Goal: Task Accomplishment & Management: Complete application form

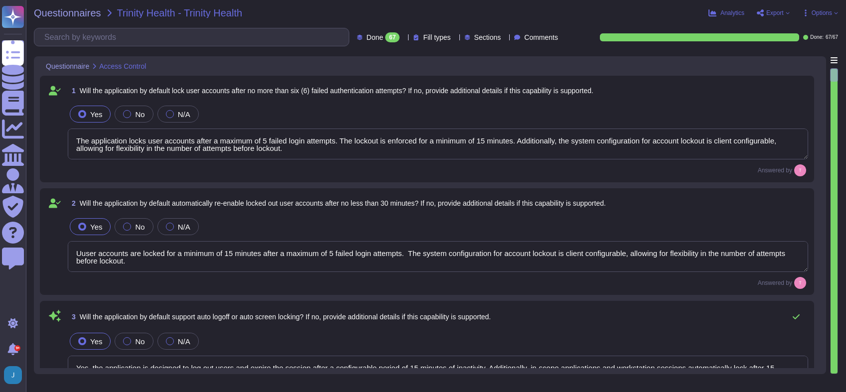
type textarea "The application locks user accounts after a maximum of 5 failed login attempts.…"
type textarea "Uuser accounts are locked for a minimum of 15 minutes after a maximum of 5 fail…"
type textarea "Yes, the application is designed to log out users and expire the session after …"
type textarea "The application is designed to log out users and expire the session after a con…"
type textarea "Yes, the application is designed to log out users and expire the session after …"
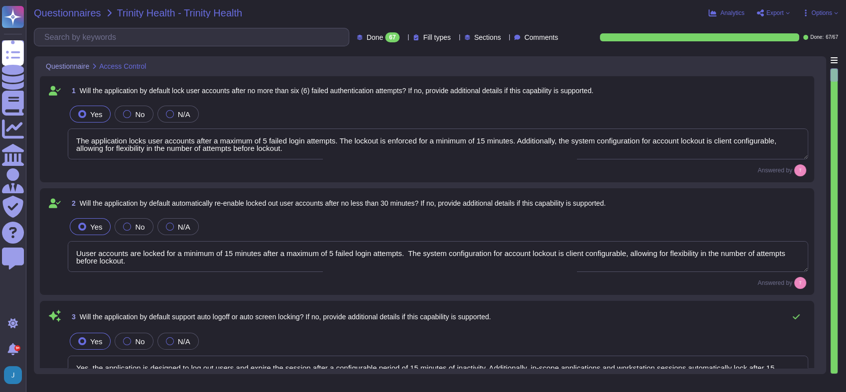
click at [72, 14] on span "Questionnaires" at bounding box center [67, 13] width 67 height 10
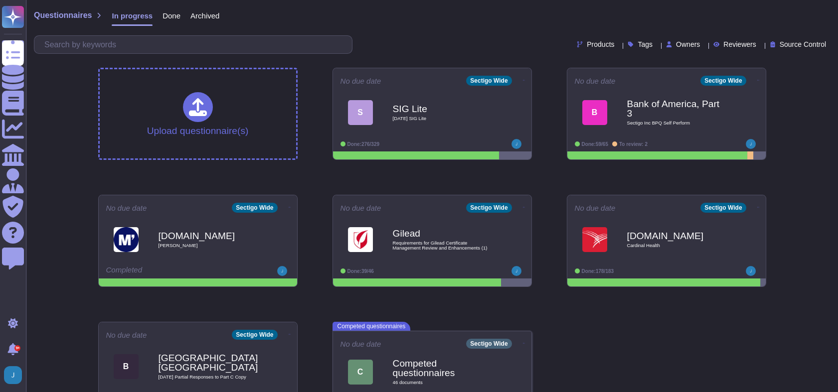
click at [162, 15] on span "Done" at bounding box center [171, 15] width 18 height 7
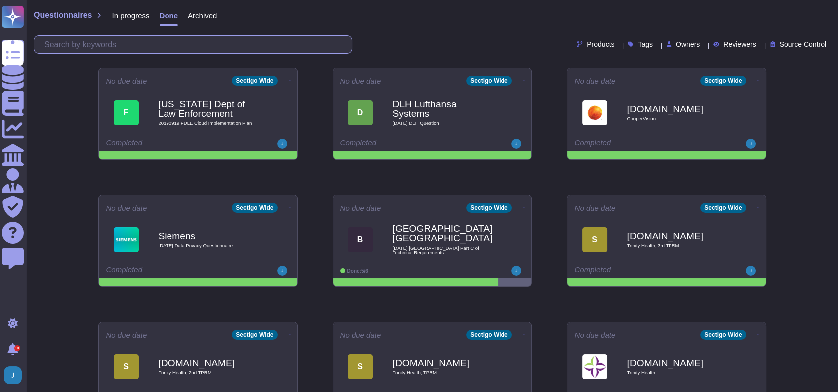
click at [120, 44] on input "text" at bounding box center [195, 44] width 313 height 17
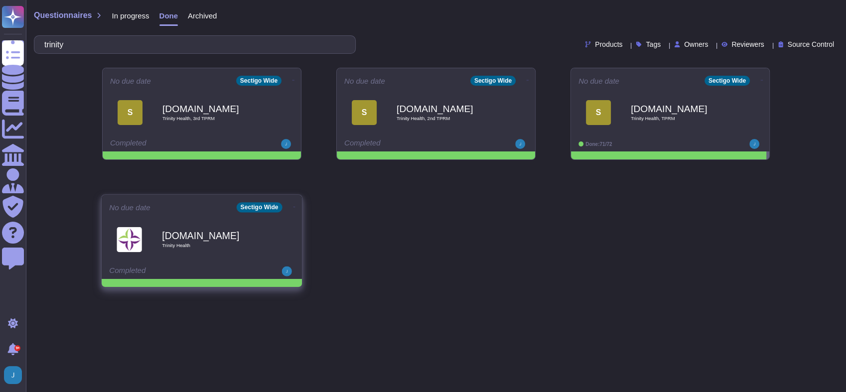
type input "trinity"
click at [210, 234] on b "[DOMAIN_NAME]" at bounding box center [212, 235] width 101 height 9
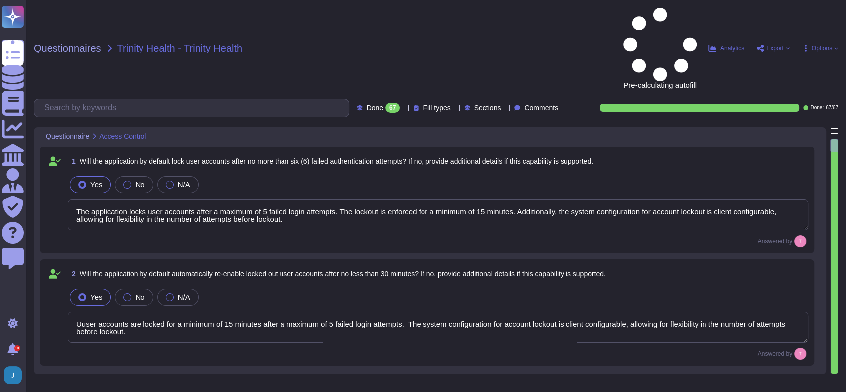
type textarea "The application locks user accounts after a maximum of 5 failed login attempts.…"
type textarea "Uuser accounts are locked for a minimum of 15 minutes after a maximum of 5 fail…"
type textarea "Yes, the application is designed to log out users and expire the session after …"
type textarea "The application is designed to log out users and expire the session after a con…"
type textarea "Yes, the application is designed to log out users and expire the session after …"
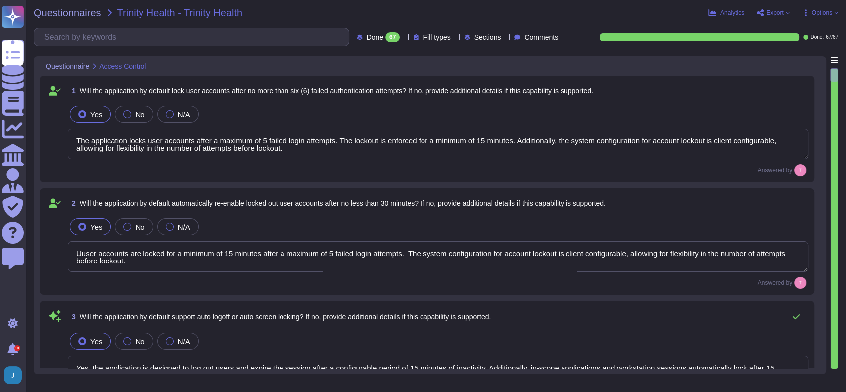
click at [774, 11] on span "Export" at bounding box center [775, 13] width 17 height 6
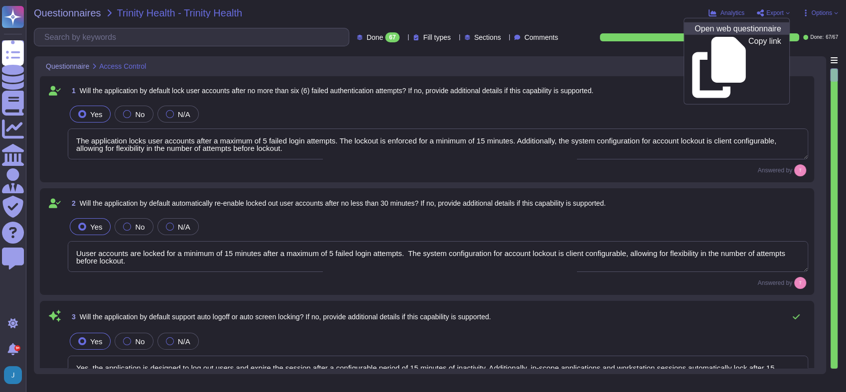
click at [715, 27] on p "Open web questionnaire" at bounding box center [738, 29] width 86 height 8
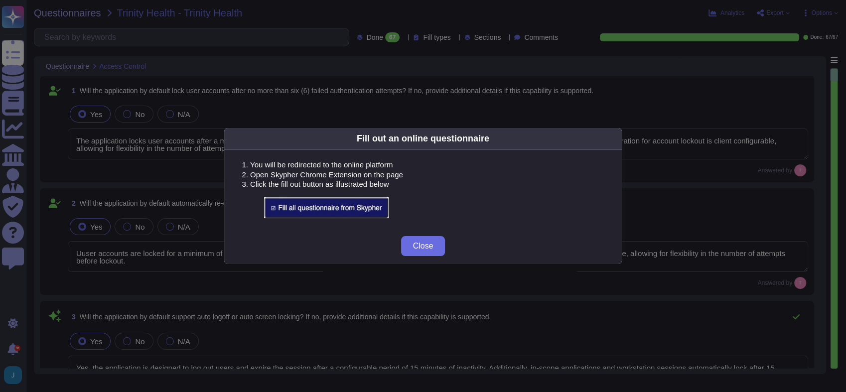
click at [345, 212] on img at bounding box center [326, 207] width 125 height 21
click at [362, 203] on img at bounding box center [326, 207] width 125 height 21
click at [424, 247] on span "Close" at bounding box center [423, 246] width 20 height 8
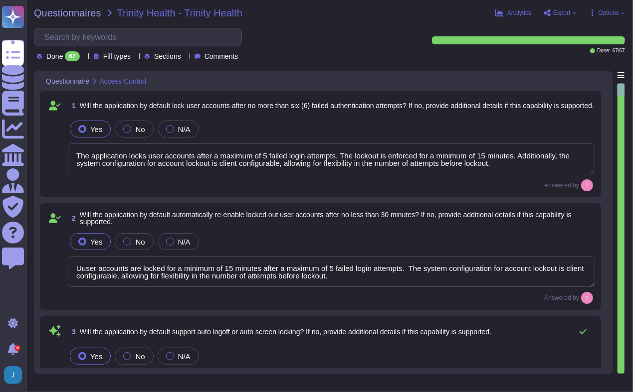
click at [562, 14] on span "Export" at bounding box center [561, 13] width 17 height 6
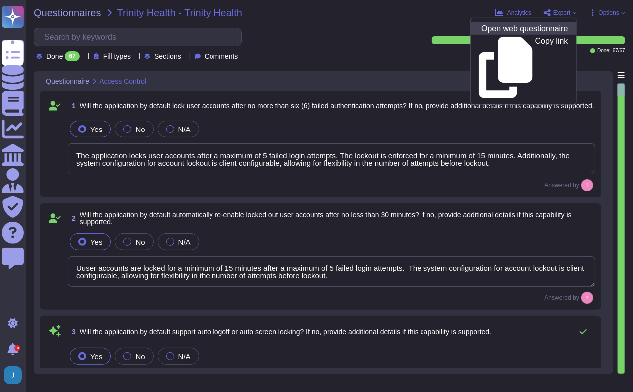
click at [549, 30] on p "Open web questionnaire" at bounding box center [524, 29] width 86 height 8
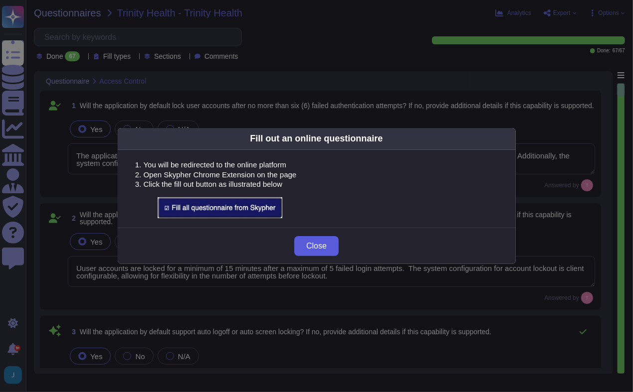
click at [323, 252] on button "Close" at bounding box center [316, 246] width 44 height 20
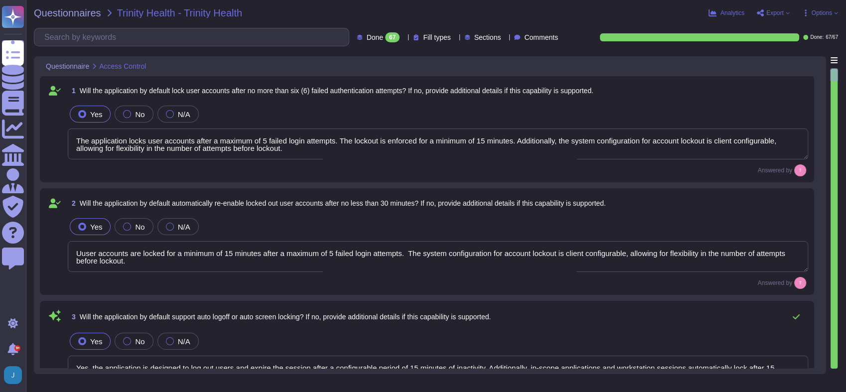
click at [776, 16] on span "Export" at bounding box center [775, 13] width 17 height 6
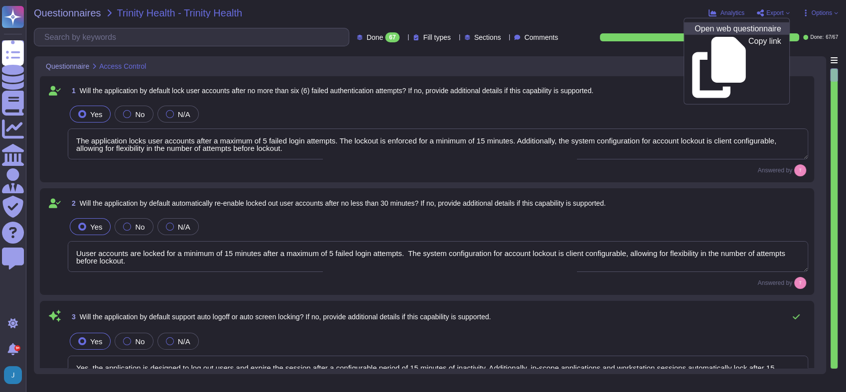
click at [756, 29] on p "Open web questionnaire" at bounding box center [738, 29] width 86 height 8
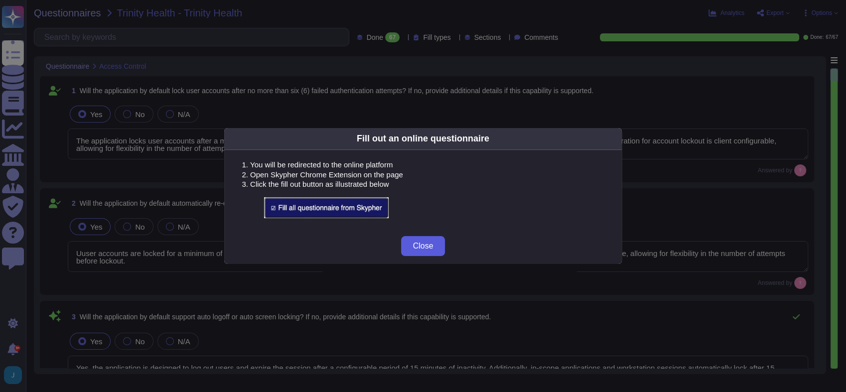
click at [440, 240] on button "Close" at bounding box center [423, 246] width 44 height 20
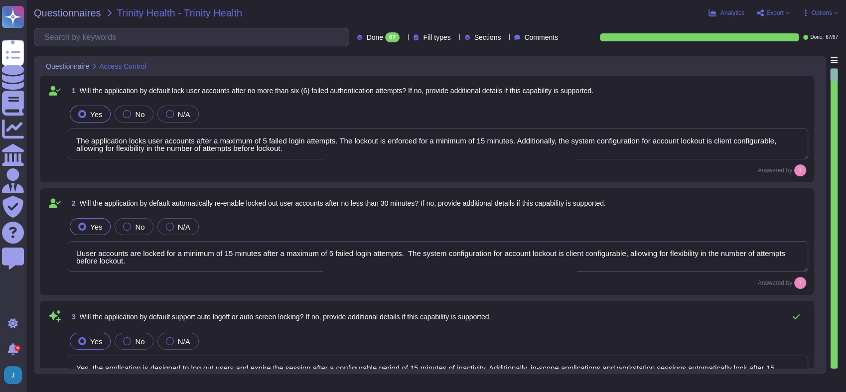
click at [766, 13] on span "Export" at bounding box center [773, 13] width 33 height 8
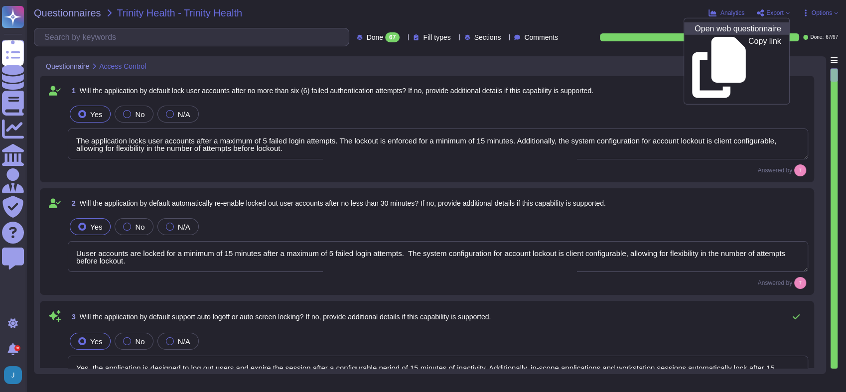
click at [737, 30] on p "Open web questionnaire" at bounding box center [738, 29] width 86 height 8
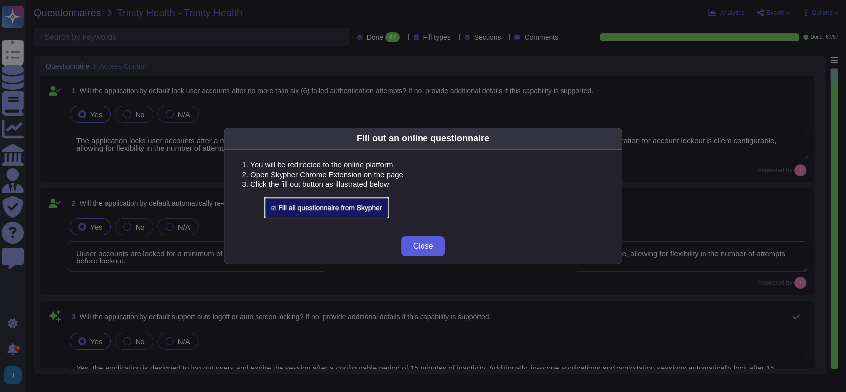
click at [426, 247] on span "Close" at bounding box center [423, 246] width 20 height 8
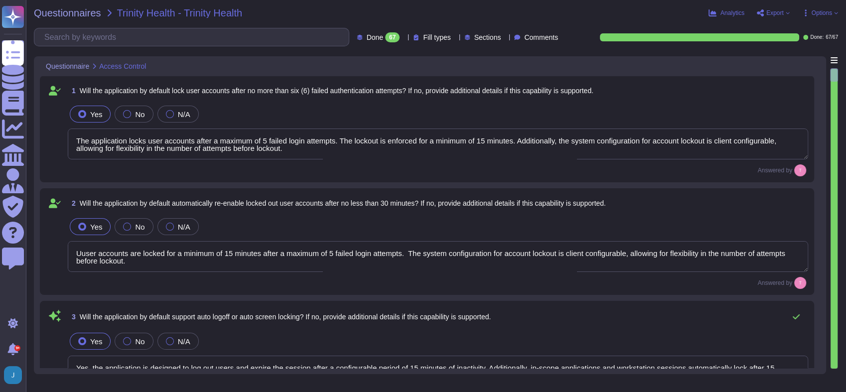
click at [767, 12] on span "Export" at bounding box center [775, 13] width 17 height 6
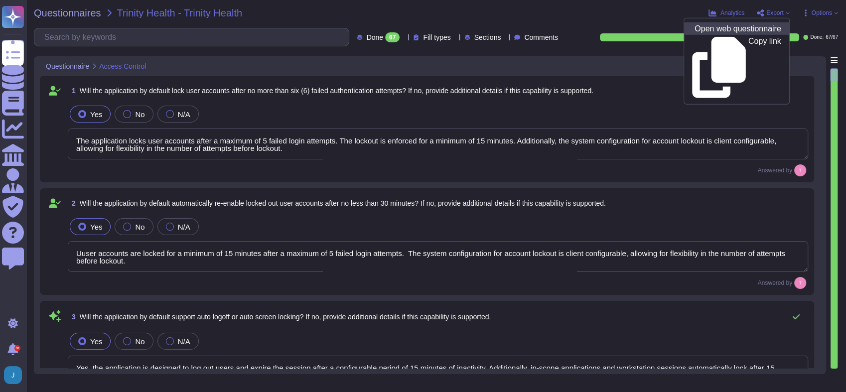
click at [718, 30] on p "Open web questionnaire" at bounding box center [738, 29] width 86 height 8
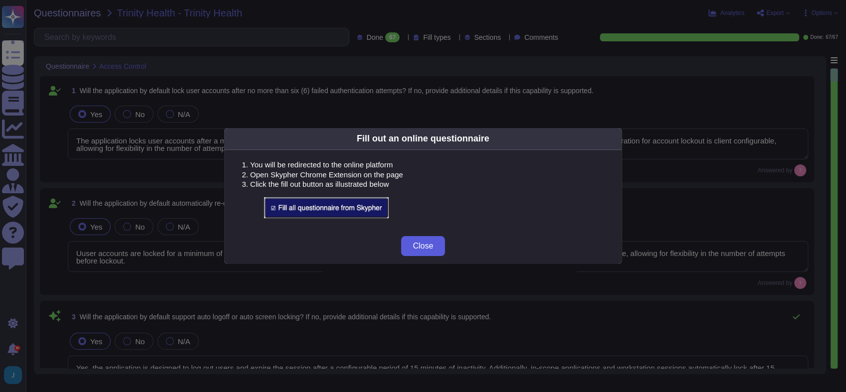
click at [429, 250] on span "Close" at bounding box center [423, 246] width 20 height 8
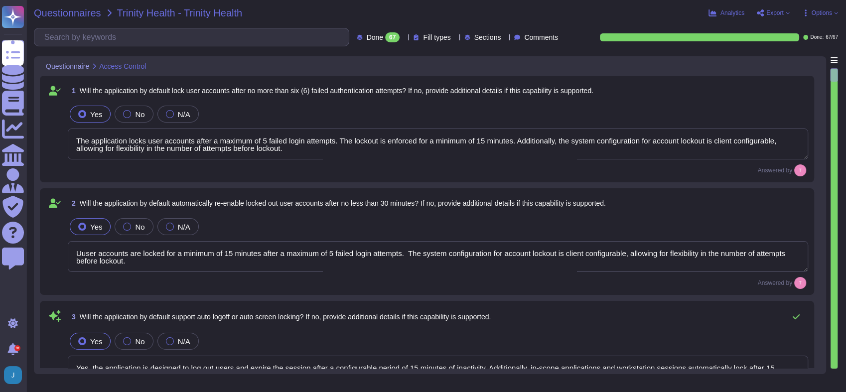
click at [59, 8] on span "Questionnaires" at bounding box center [67, 13] width 67 height 10
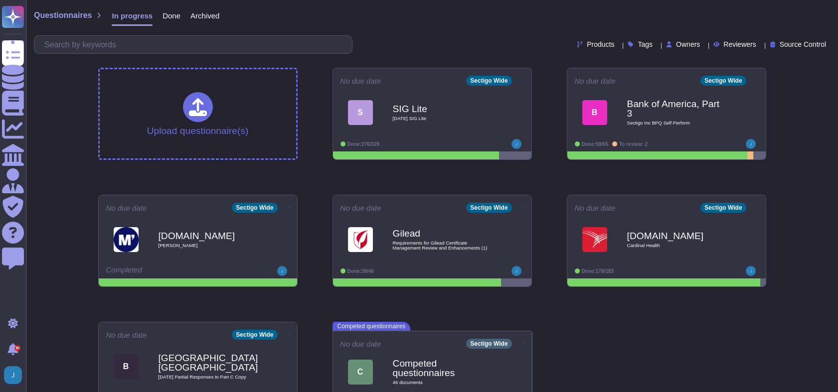
click at [170, 15] on span "Done" at bounding box center [171, 15] width 18 height 7
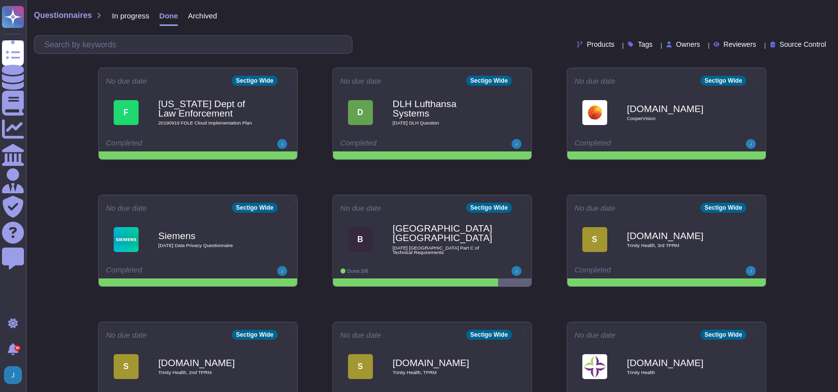
click at [159, 33] on div "Questionnaires In progress Done Archived Products Tags Owners Reviewers Source …" at bounding box center [432, 30] width 812 height 60
click at [151, 43] on input "text" at bounding box center [195, 44] width 313 height 17
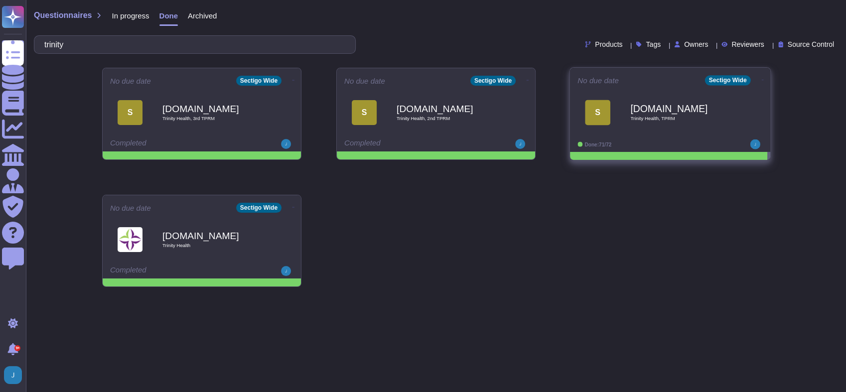
type input "trinity"
click at [633, 116] on span "Trinity Health, TPRM" at bounding box center [681, 118] width 101 height 5
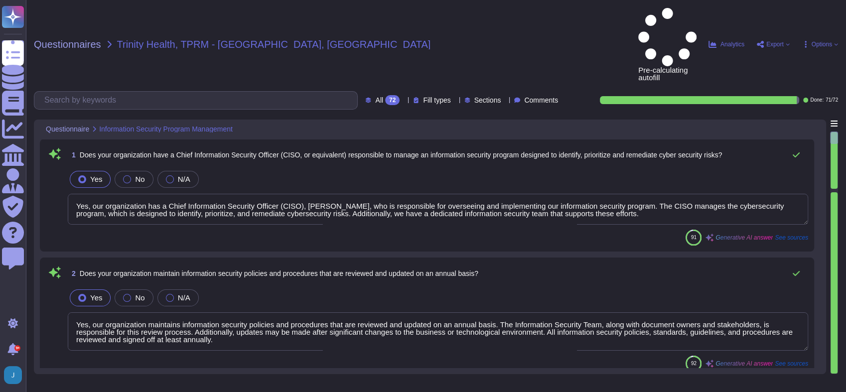
type textarea "Yes, our organization has a Chief Information Security Officer (CISO), [PERSON_…"
type textarea "Yes, our organization maintains information security policies and procedures th…"
type textarea "Yes, our organization maintains a formal disciplinary process for employees, co…"
type textarea "Yes, information security roles and responsibilities are defined and documented…"
type textarea "Yes, our organization has a formal risk management process in place that includ…"
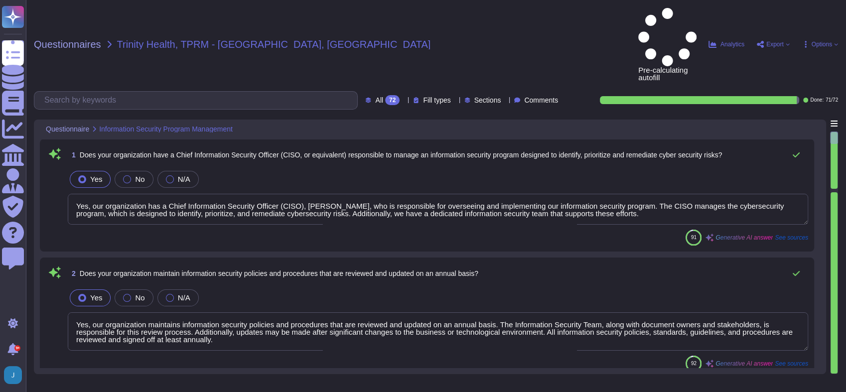
click at [776, 41] on span "Export" at bounding box center [775, 44] width 17 height 6
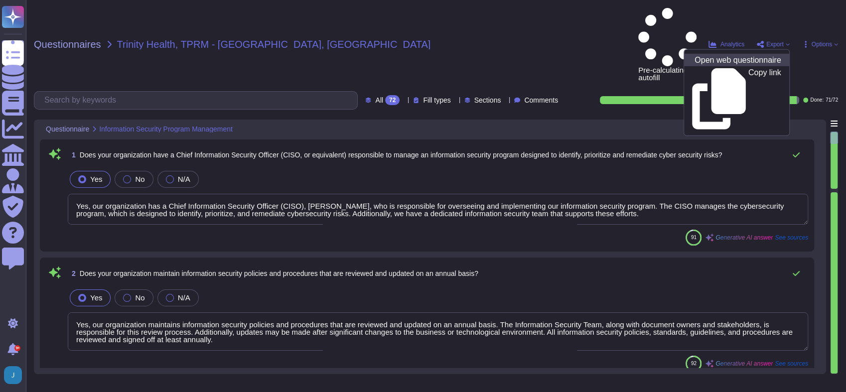
click at [732, 56] on p "Open web questionnaire" at bounding box center [738, 60] width 86 height 8
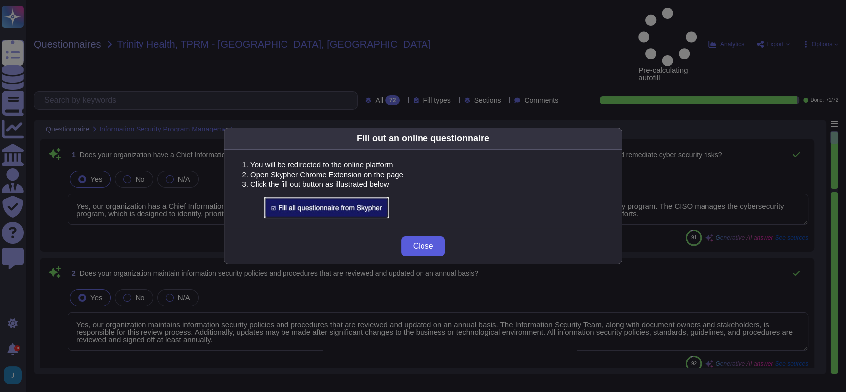
click at [427, 240] on button "Close" at bounding box center [423, 246] width 44 height 20
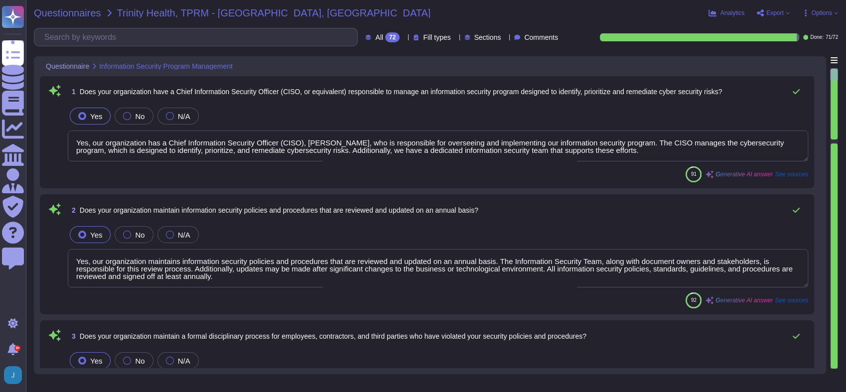
click at [57, 13] on span "Questionnaires" at bounding box center [67, 13] width 67 height 10
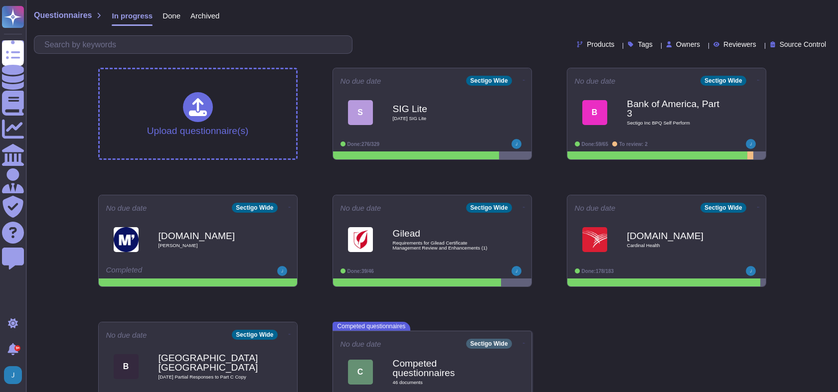
click at [167, 14] on span "Done" at bounding box center [171, 15] width 18 height 7
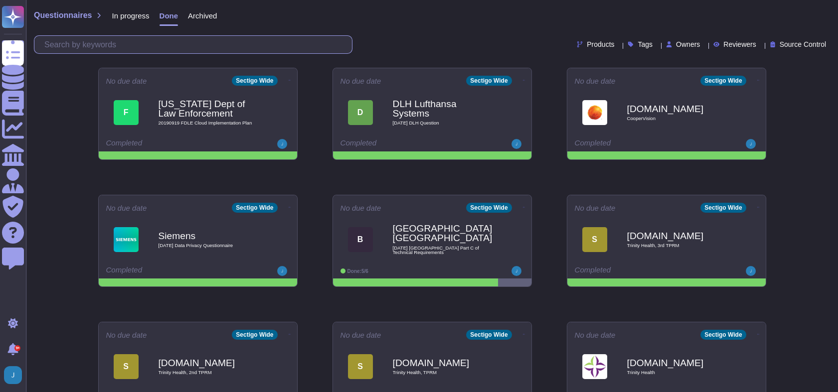
click at [163, 41] on input "text" at bounding box center [195, 44] width 313 height 17
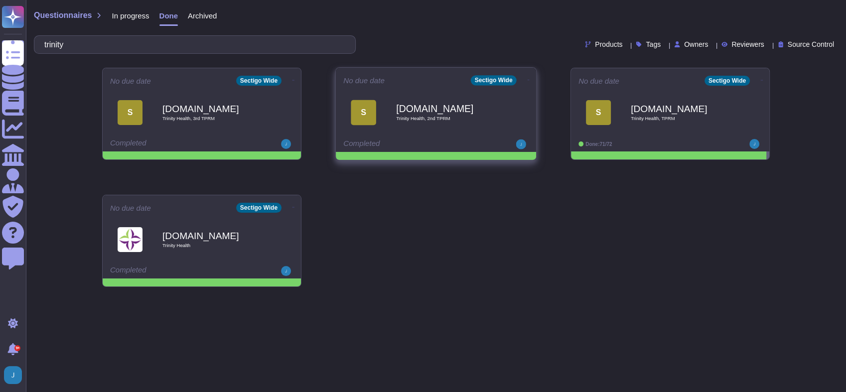
type input "trinity"
click at [433, 112] on b "[DOMAIN_NAME]" at bounding box center [446, 108] width 101 height 9
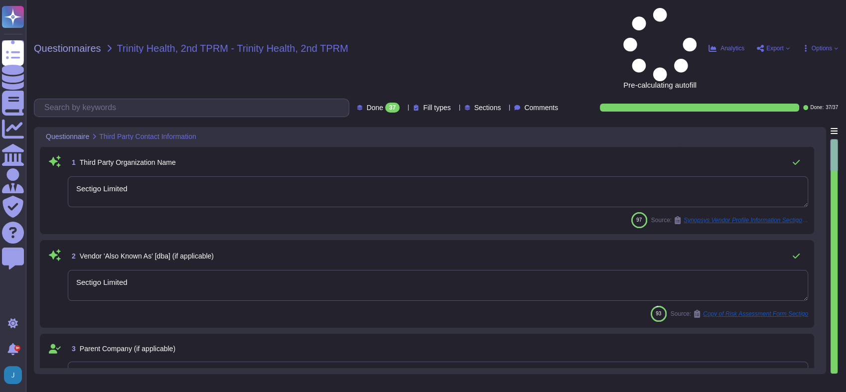
type textarea "Sectigo Limited"
type textarea "The corporate address for Sectigo is [STREET_ADDRESS]. Additionally, there is a…"
type textarea "Scottsdale"
type textarea "[US_STATE] ([GEOGRAPHIC_DATA])"
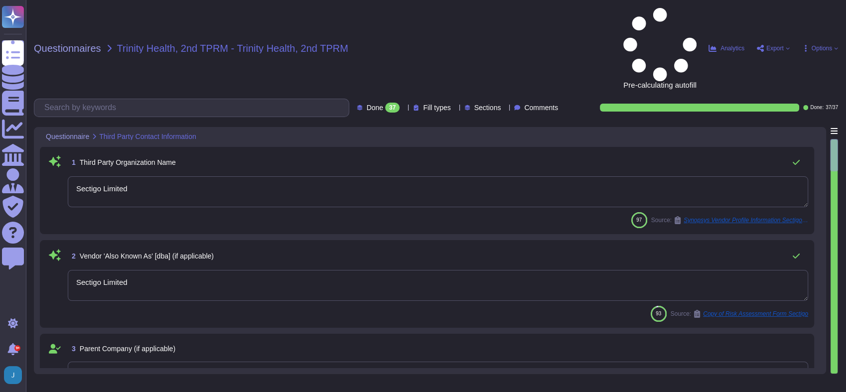
click at [771, 45] on span "Export" at bounding box center [775, 48] width 17 height 6
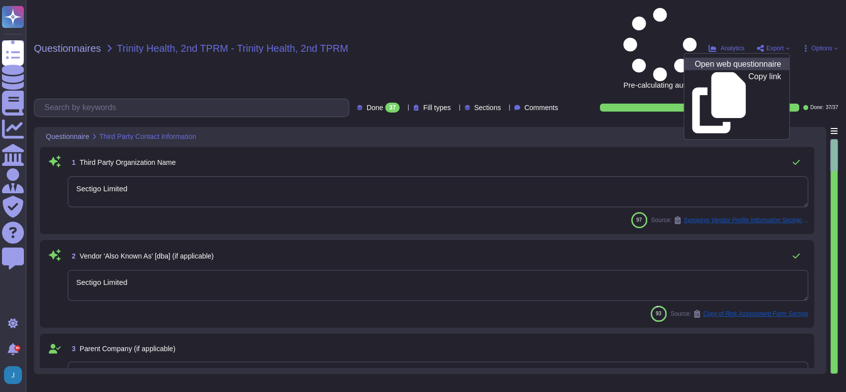
click at [745, 60] on p "Open web questionnaire" at bounding box center [738, 64] width 86 height 8
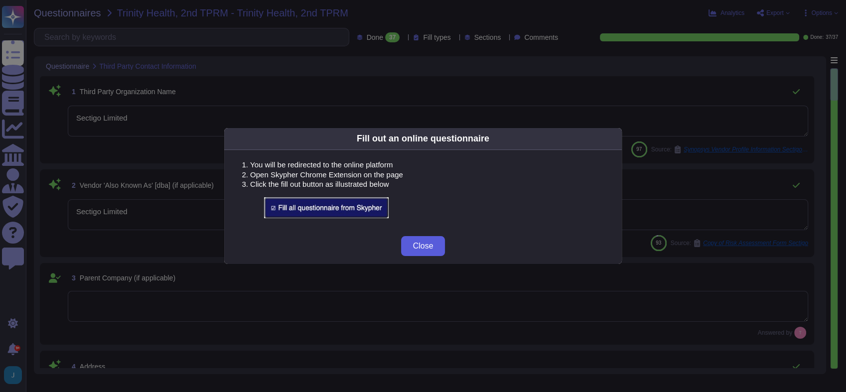
click at [437, 252] on button "Close" at bounding box center [423, 246] width 44 height 20
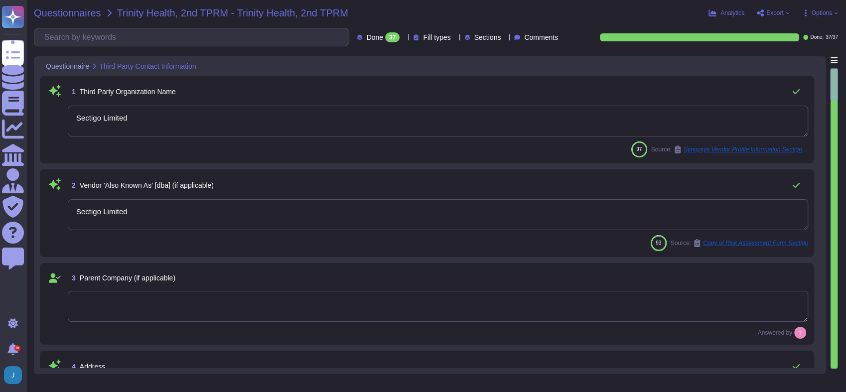
click at [85, 17] on span "Questionnaires" at bounding box center [67, 13] width 67 height 10
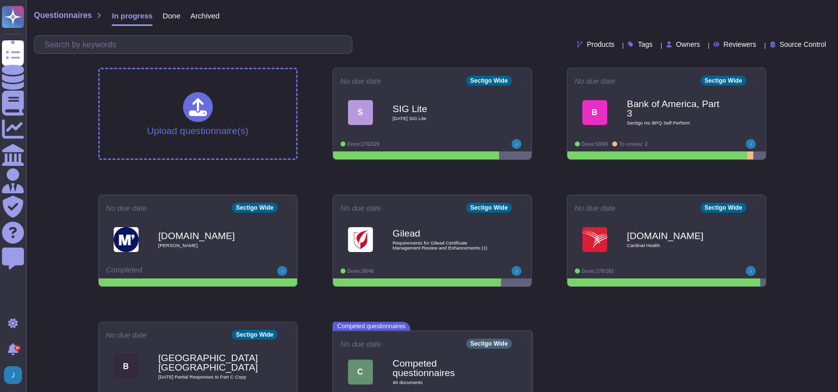
click at [163, 13] on span "Done" at bounding box center [171, 15] width 18 height 7
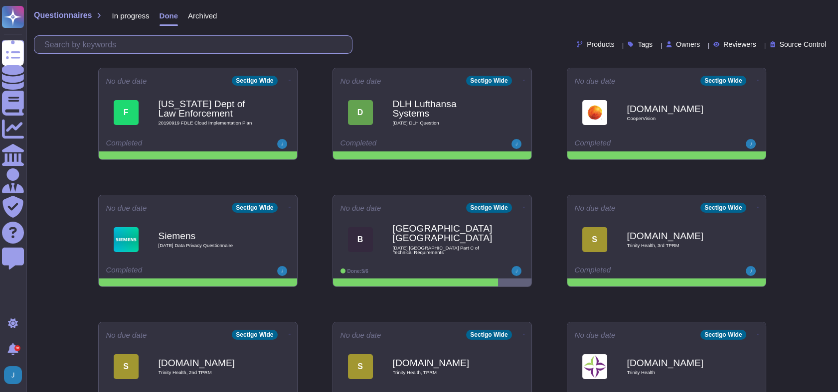
click at [168, 49] on input "text" at bounding box center [195, 44] width 313 height 17
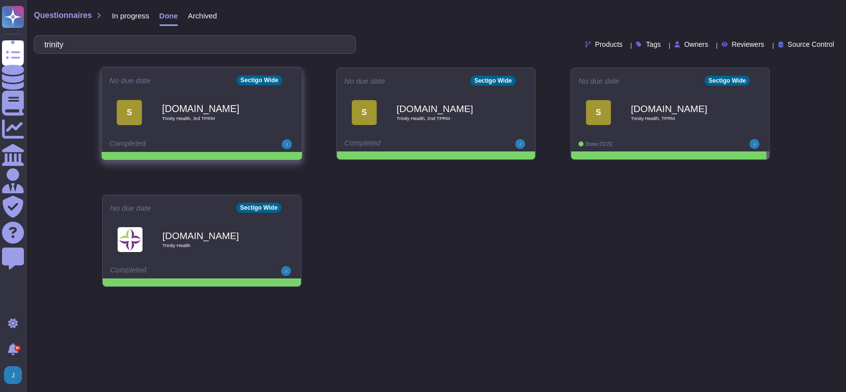
type input "trinity"
click at [167, 104] on b "[DOMAIN_NAME]" at bounding box center [212, 108] width 101 height 9
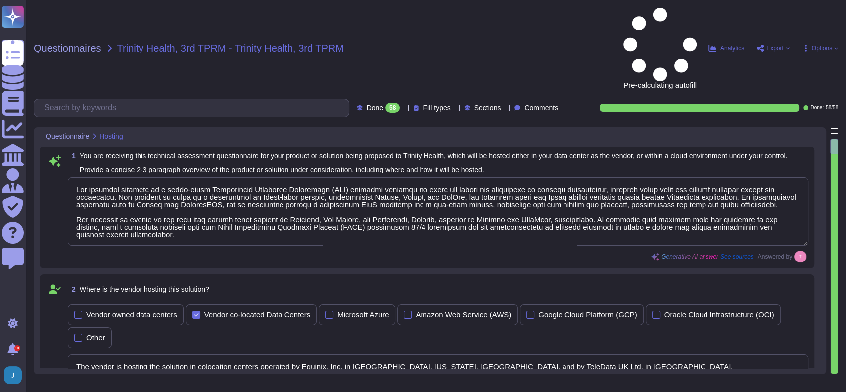
type textarea "Our proposed solution is a cloud-based Certificate Lifecycle Management (CLM) p…"
type textarea "The vendor is hosting the solution in colocation centers operated by Equinix, I…"
type textarea "Our solution is scaled far beyond what is required by any individual client. We…"
type textarea "Our solution is designed to facilitate an enterprise-level implementation throu…"
type textarea "SCM supports ACME, SCEP, and EST for certificate provisioning and deployment. A…"
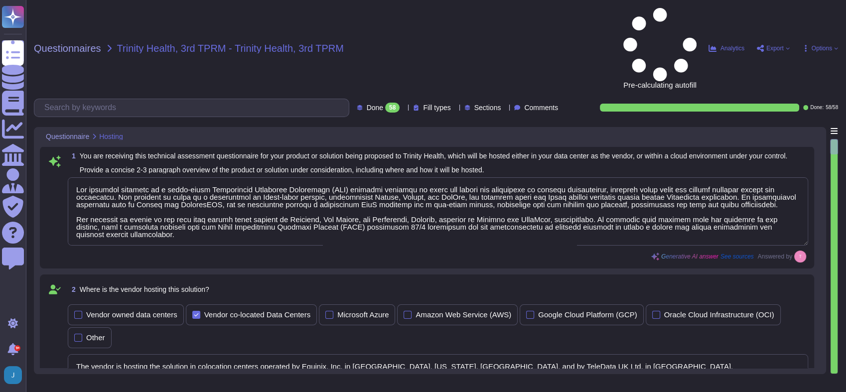
click at [776, 45] on span "Export" at bounding box center [775, 48] width 17 height 6
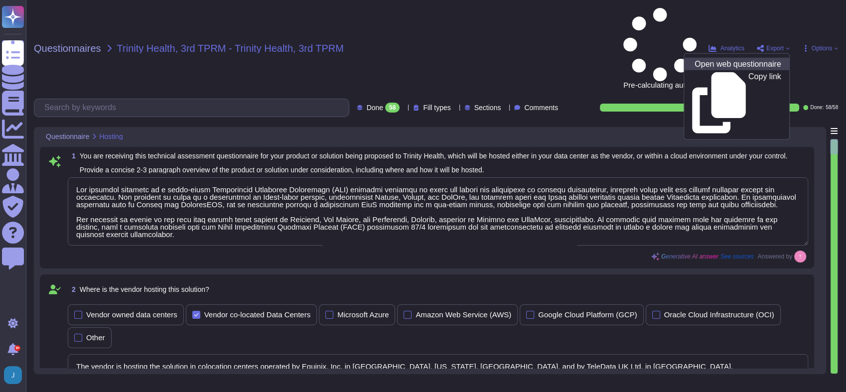
click at [747, 60] on p "Open web questionnaire" at bounding box center [738, 64] width 86 height 8
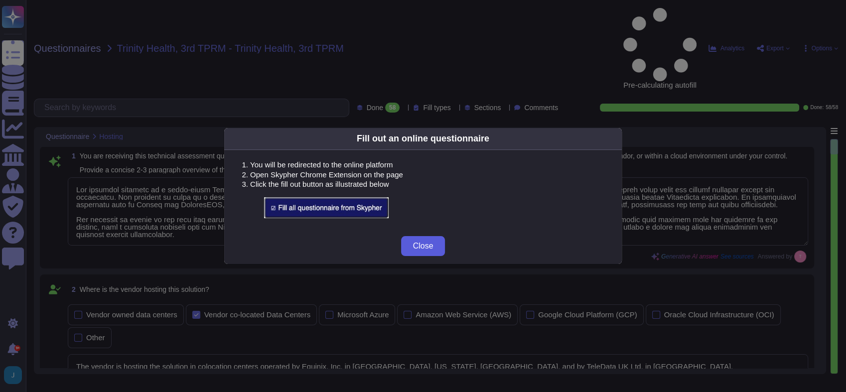
click at [423, 246] on span "Close" at bounding box center [423, 246] width 20 height 8
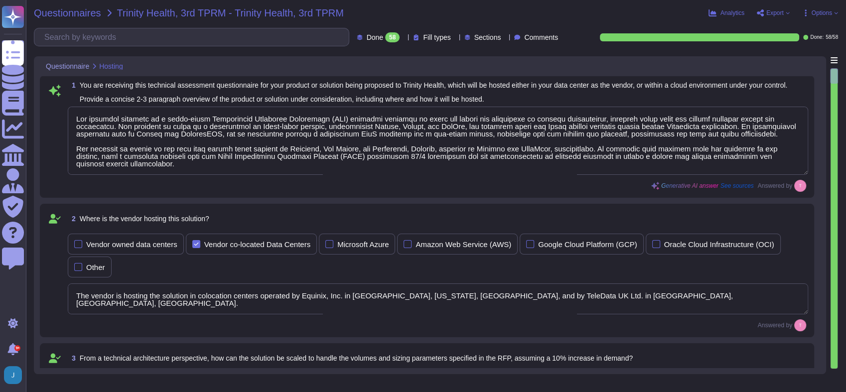
click at [75, 14] on span "Questionnaires" at bounding box center [67, 13] width 67 height 10
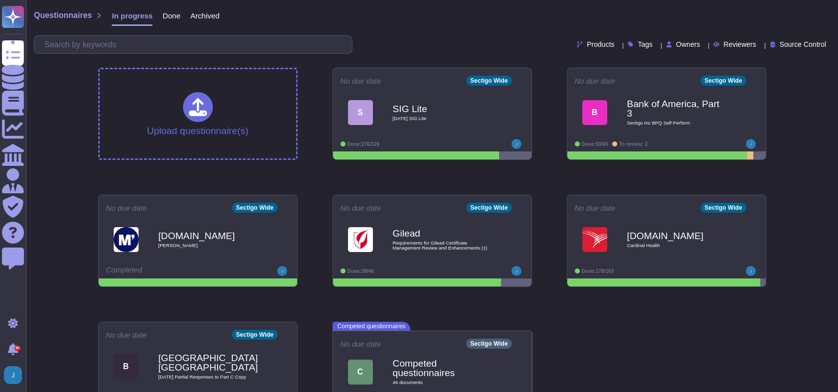
click at [162, 15] on span "Done" at bounding box center [171, 15] width 18 height 7
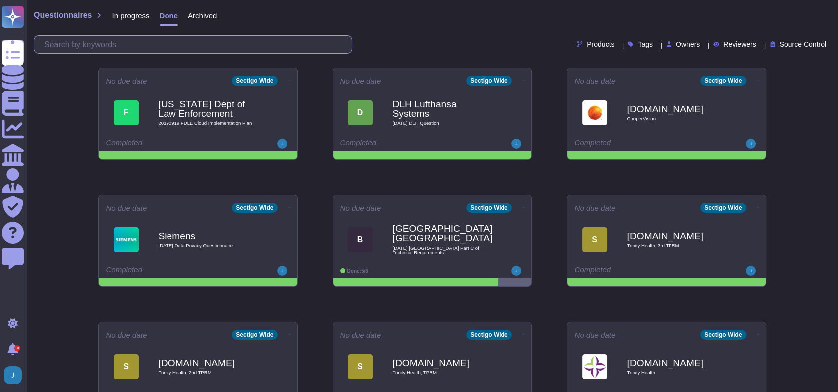
click at [194, 39] on input "text" at bounding box center [195, 44] width 313 height 17
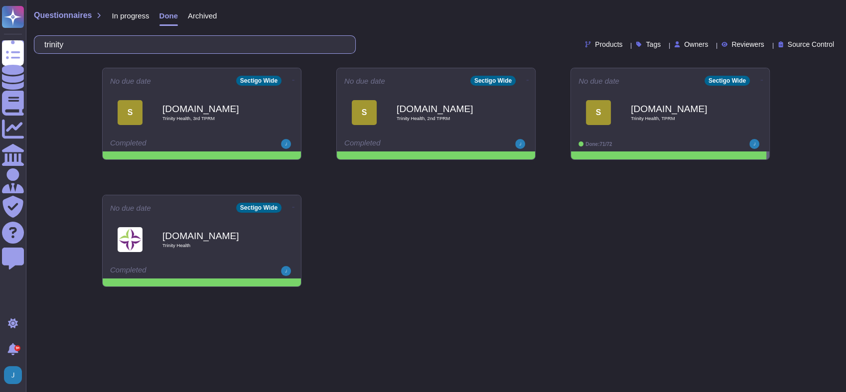
type input "trinity"
click at [180, 106] on b "[DOMAIN_NAME]" at bounding box center [212, 108] width 101 height 9
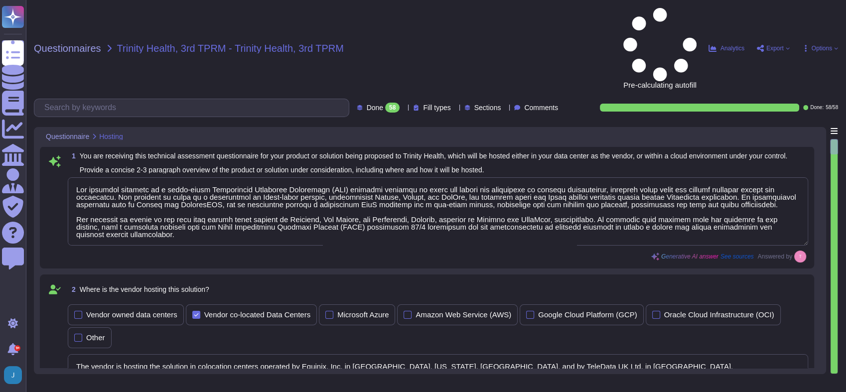
type textarea "Our proposed solution is a cloud-based Certificate Lifecycle Management (CLM) p…"
type textarea "The vendor is hosting the solution in colocation centers operated by Equinix, I…"
type textarea "Our solution is scaled far beyond what is required by any individual client. We…"
type textarea "Our solution is designed to facilitate an enterprise-level implementation throu…"
type textarea "SCM supports ACME, SCEP, and EST for certificate provisioning and deployment. A…"
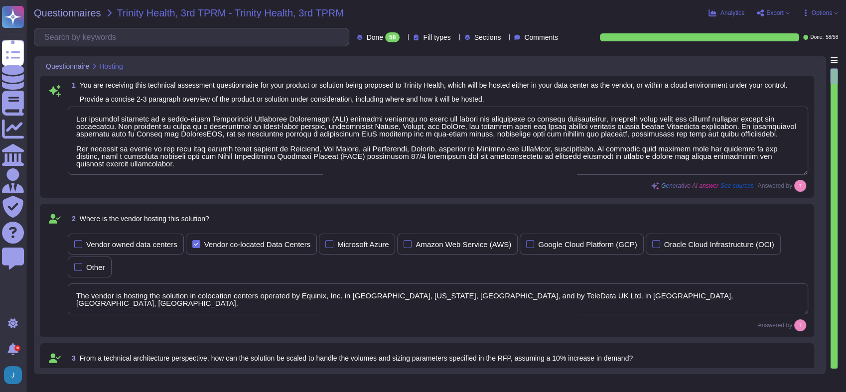
click at [769, 12] on span "Export" at bounding box center [775, 13] width 17 height 6
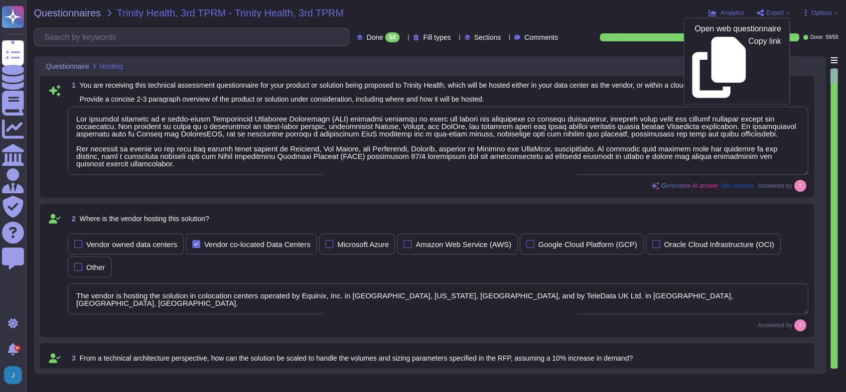
click at [714, 21] on div "Open web questionnaire Copy link" at bounding box center [737, 61] width 106 height 87
click at [713, 29] on p "Open web questionnaire" at bounding box center [738, 29] width 86 height 8
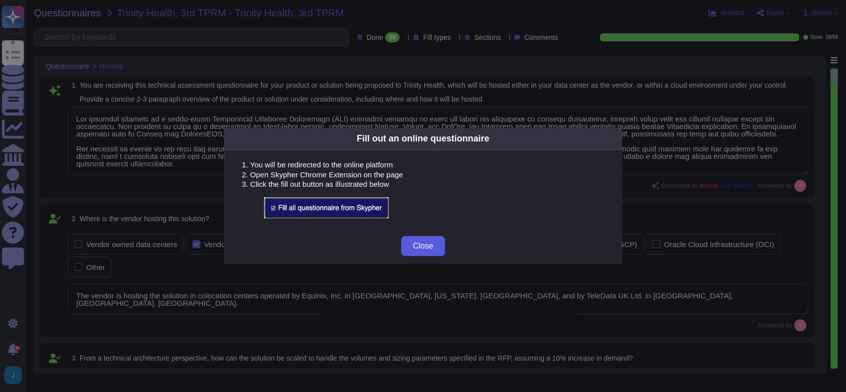
drag, startPoint x: 410, startPoint y: 243, endPoint x: 415, endPoint y: 244, distance: 5.1
click at [415, 244] on button "Close" at bounding box center [423, 246] width 44 height 20
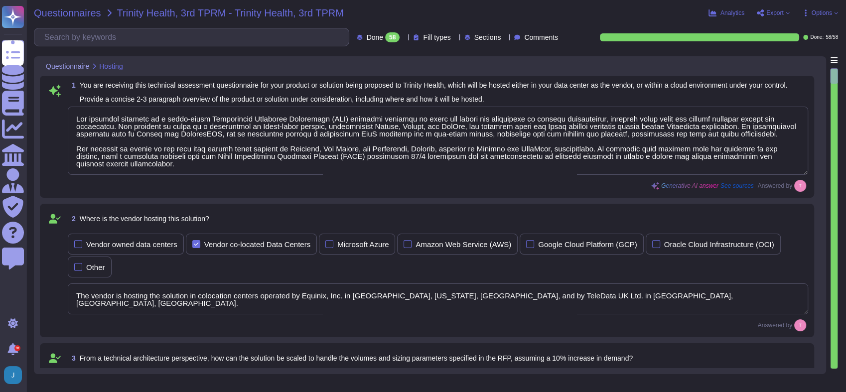
click at [80, 8] on span "Questionnaires" at bounding box center [67, 13] width 67 height 10
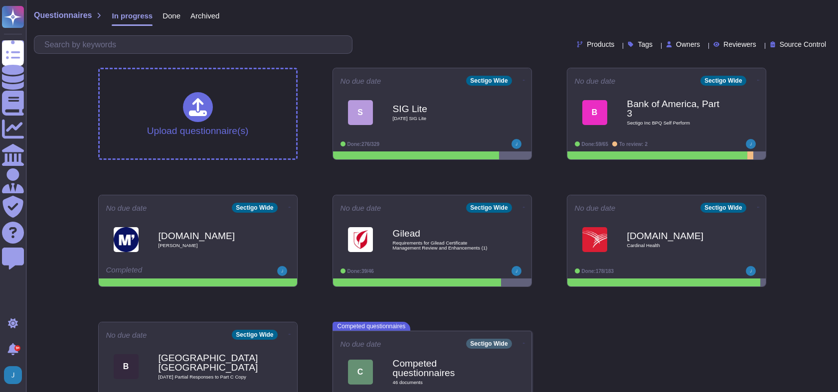
click at [176, 16] on span "Done" at bounding box center [171, 15] width 18 height 7
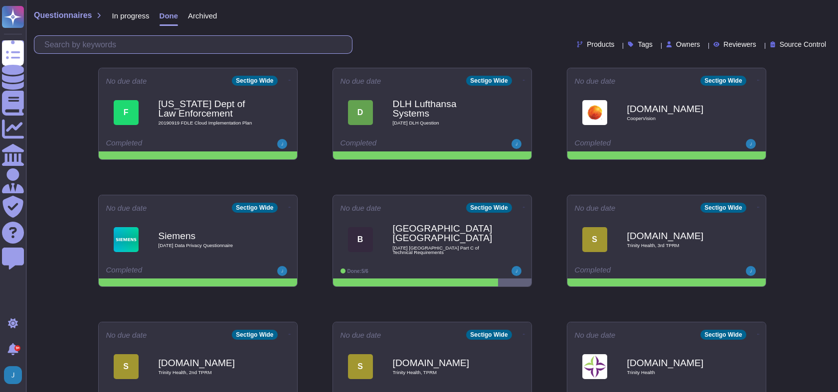
click at [210, 36] on input "text" at bounding box center [195, 44] width 313 height 17
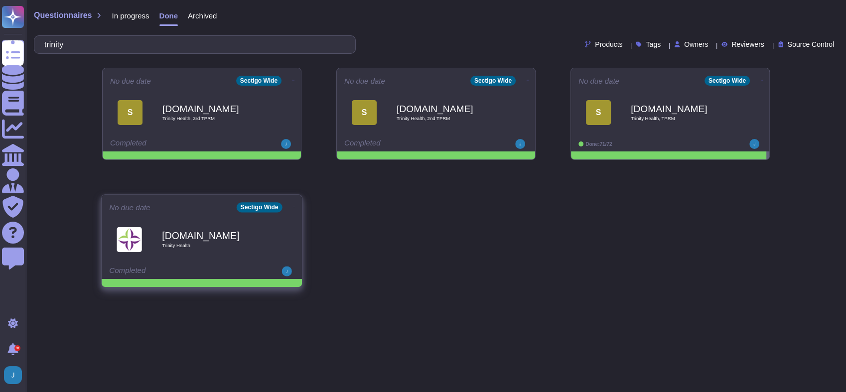
type input "trinity"
click at [188, 239] on b "[DOMAIN_NAME]" at bounding box center [212, 235] width 101 height 9
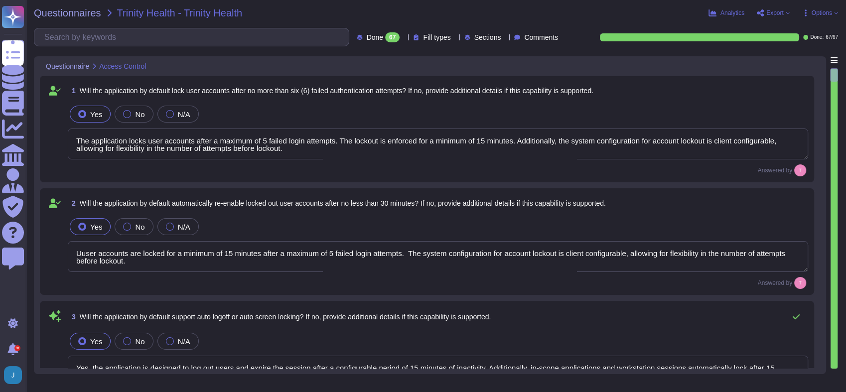
type textarea "The application locks user accounts after a maximum of 5 failed login attempts.…"
type textarea "Uuser accounts are locked for a minimum of 15 minutes after a maximum of 5 fail…"
type textarea "Yes, the application is designed to log out users and expire the session after …"
type textarea "The application is designed to log out users and expire the session after a con…"
type textarea "Yes, the application is designed to log out users and expire the session after …"
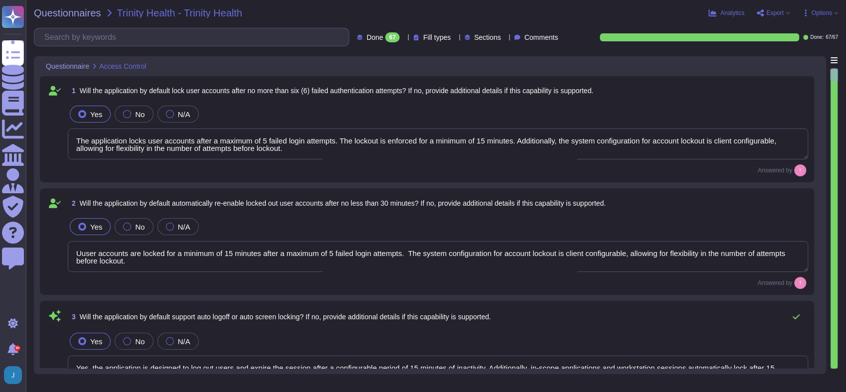
click at [773, 11] on span "Export" at bounding box center [775, 13] width 17 height 6
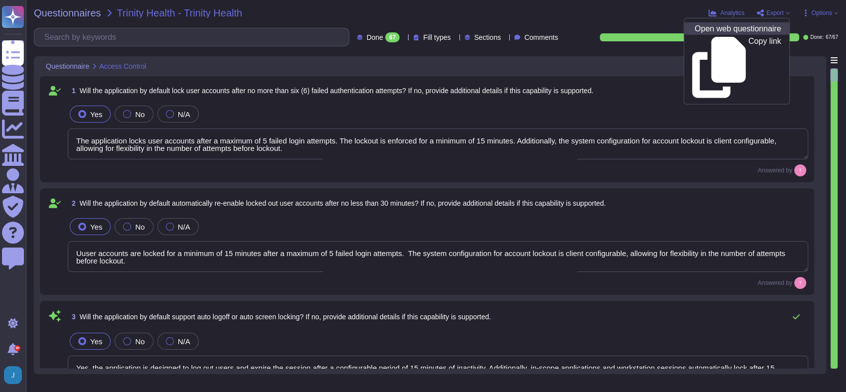
click at [700, 26] on p "Open web questionnaire" at bounding box center [738, 29] width 86 height 8
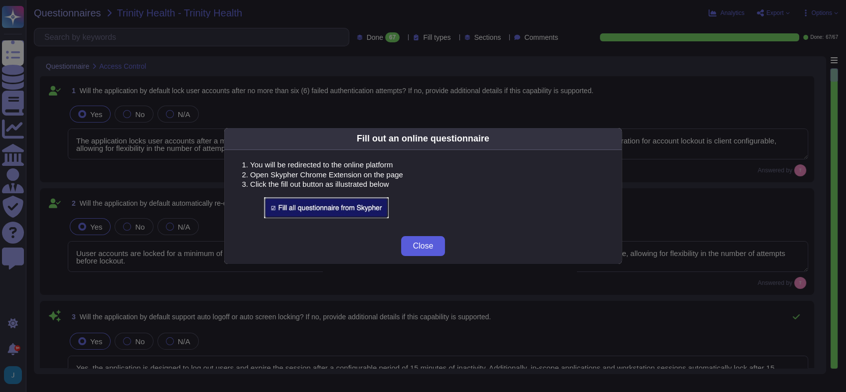
click at [419, 246] on span "Close" at bounding box center [423, 246] width 20 height 8
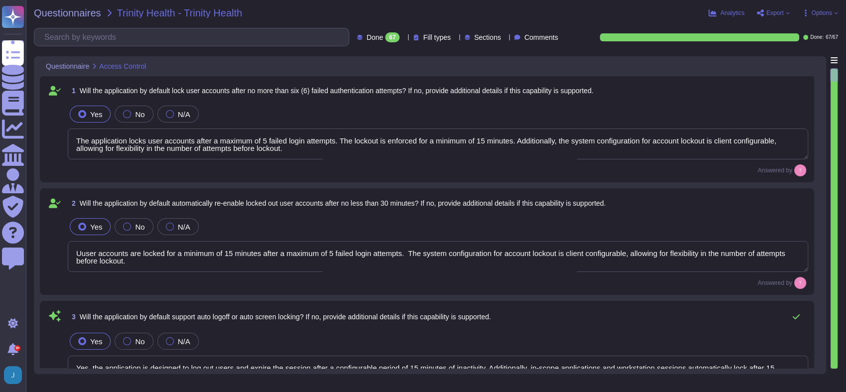
click at [773, 14] on span "Export" at bounding box center [775, 13] width 17 height 6
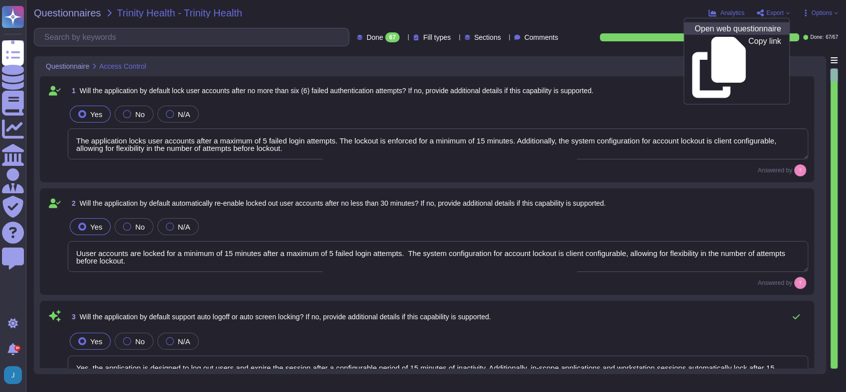
click at [753, 29] on p "Open web questionnaire" at bounding box center [738, 29] width 86 height 8
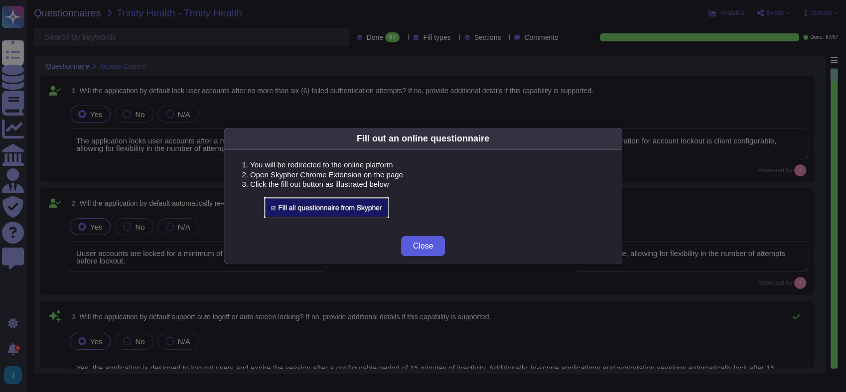
click at [425, 248] on span "Close" at bounding box center [423, 246] width 20 height 8
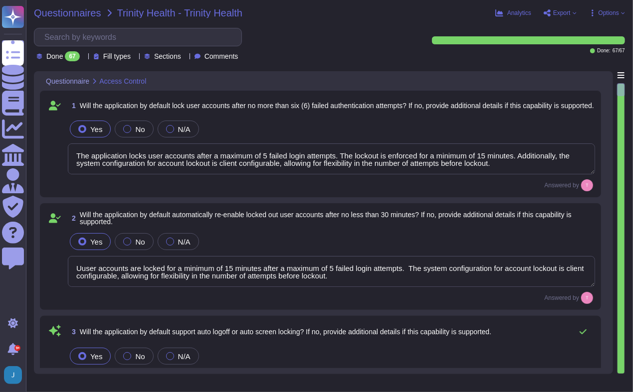
click at [75, 14] on span "Questionnaires" at bounding box center [67, 13] width 67 height 10
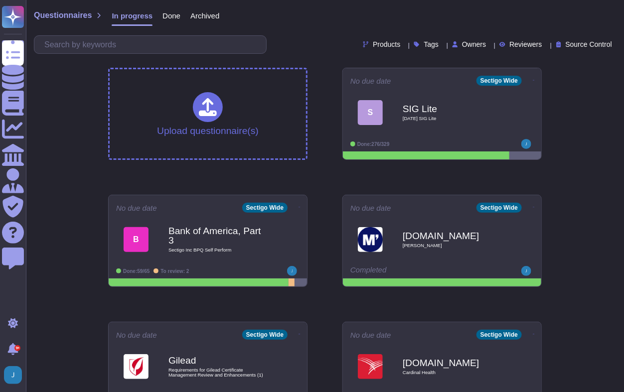
click at [168, 21] on div "Done" at bounding box center [167, 18] width 28 height 20
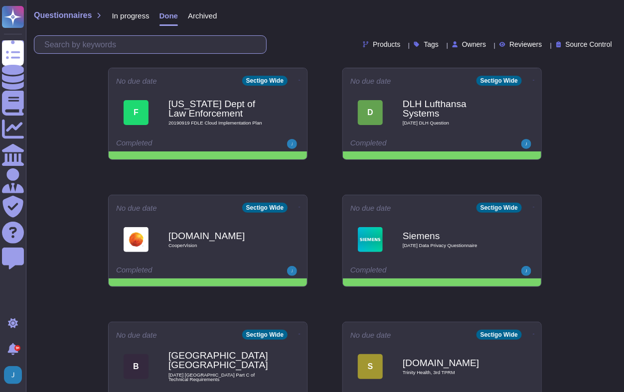
click at [166, 45] on input "text" at bounding box center [152, 44] width 227 height 17
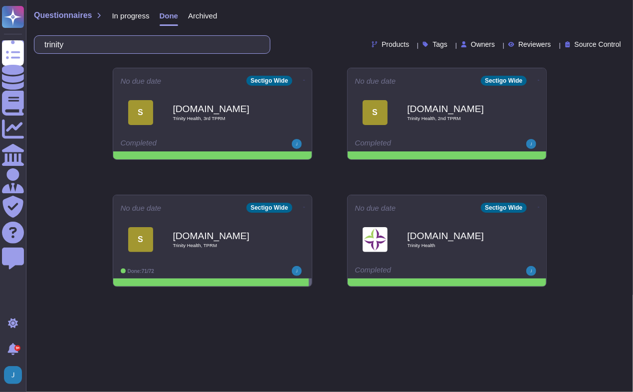
type input "trinity"
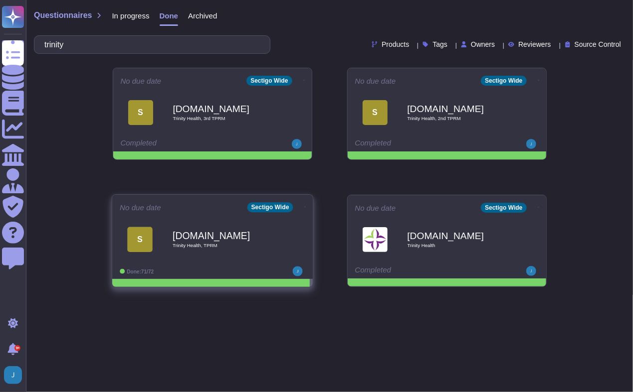
click at [194, 233] on b "[DOMAIN_NAME]" at bounding box center [222, 235] width 101 height 9
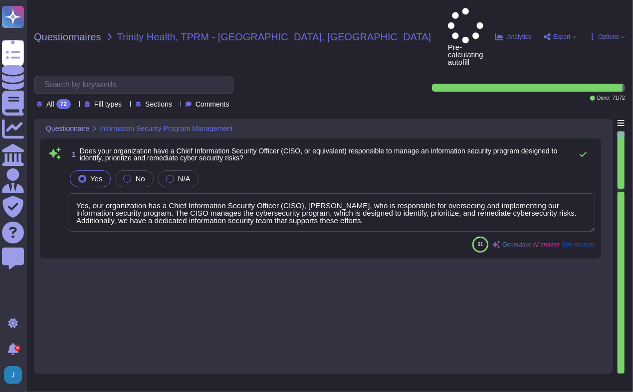
type textarea "Yes, our organization has a Chief Information Security Officer (CISO), [PERSON_…"
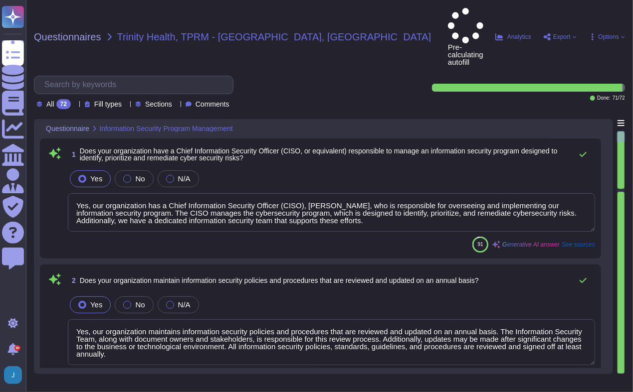
type textarea "Yes, our organization maintains information security policies and procedures th…"
type textarea "Yes, our organization maintains a formal disciplinary process for employees, co…"
type textarea "Yes, information security roles and responsibilities are defined and documented…"
click at [551, 33] on span "Export" at bounding box center [559, 37] width 33 height 8
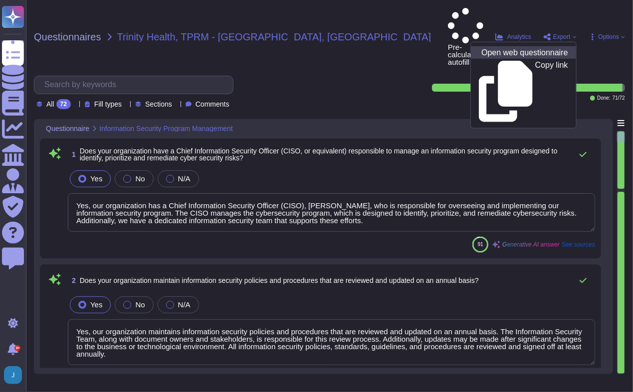
click at [528, 49] on p "Open web questionnaire" at bounding box center [524, 53] width 86 height 8
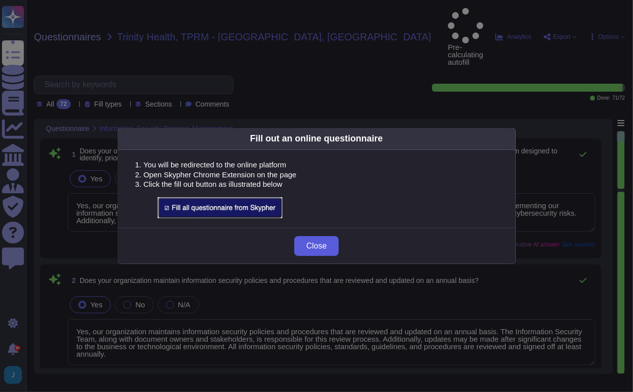
click at [318, 248] on span "Close" at bounding box center [316, 246] width 20 height 8
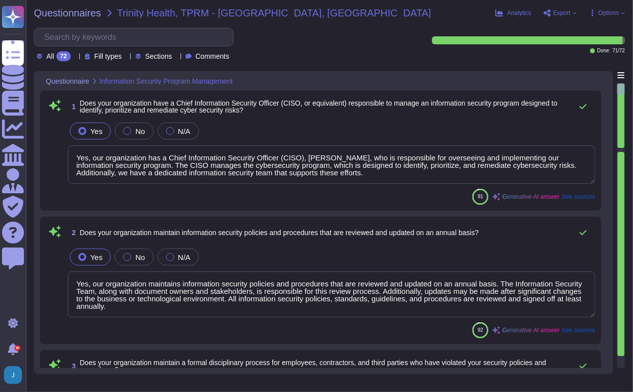
click at [137, 10] on span "Trinity Health, TPRM - [GEOGRAPHIC_DATA], [GEOGRAPHIC_DATA]" at bounding box center [274, 13] width 314 height 10
click at [82, 9] on span "Questionnaires" at bounding box center [67, 13] width 67 height 10
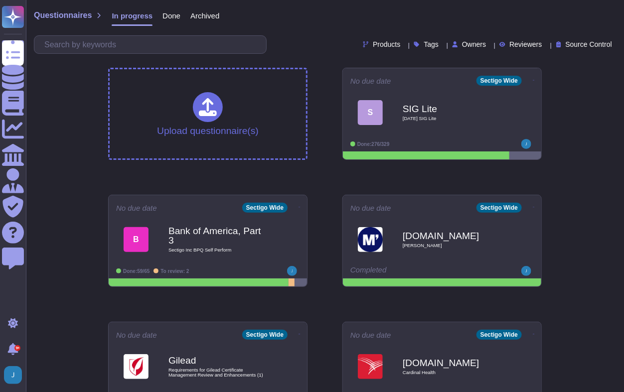
click at [166, 12] on span "Done" at bounding box center [171, 15] width 18 height 7
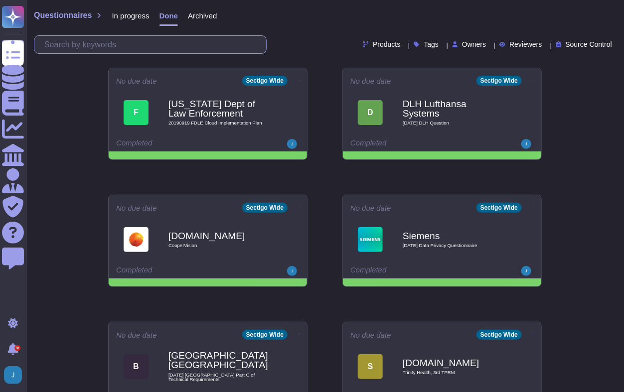
click at [167, 43] on input "text" at bounding box center [152, 44] width 227 height 17
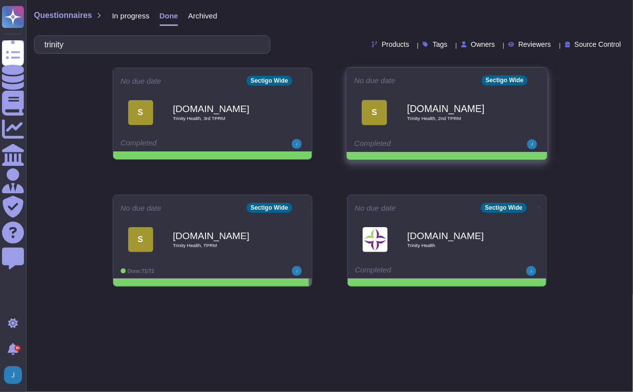
type input "trinity"
click at [461, 105] on b "[DOMAIN_NAME]" at bounding box center [457, 108] width 101 height 9
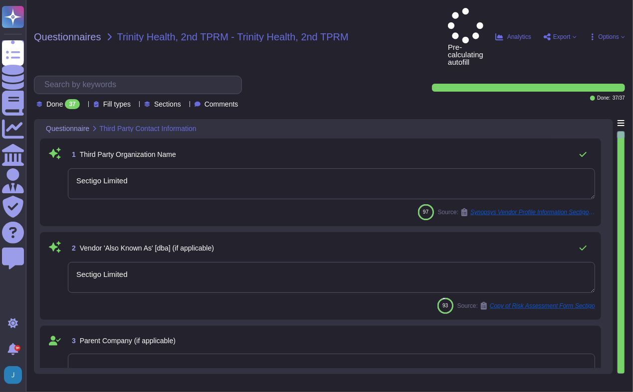
type textarea "Sectigo Limited"
type textarea "The corporate address for Sectigo is [STREET_ADDRESS]. Additionally, there is a…"
type textarea "Scottsdale"
type textarea "[US_STATE] ([GEOGRAPHIC_DATA])"
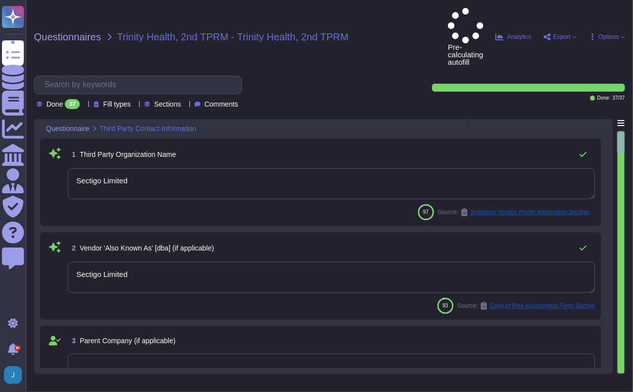
click at [568, 34] on span "Export" at bounding box center [561, 37] width 17 height 6
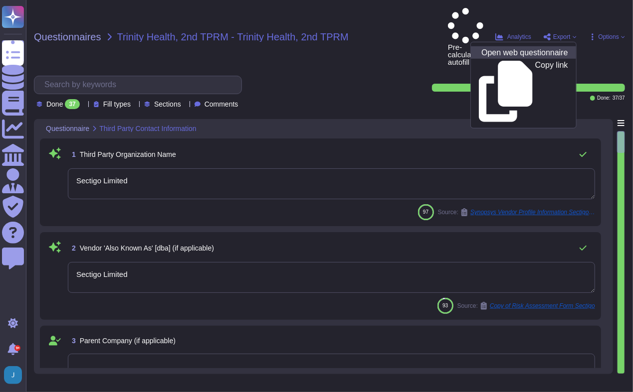
click at [543, 49] on p "Open web questionnaire" at bounding box center [524, 53] width 86 height 8
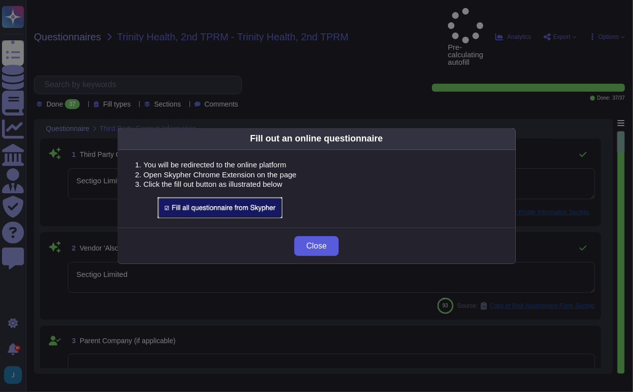
click at [316, 245] on span "Close" at bounding box center [316, 246] width 20 height 8
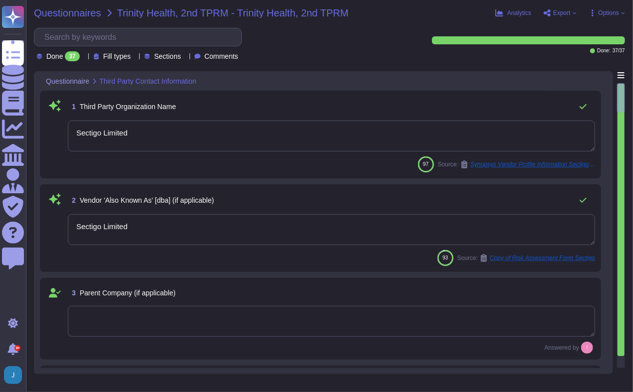
click at [86, 8] on span "Questionnaires" at bounding box center [67, 13] width 67 height 10
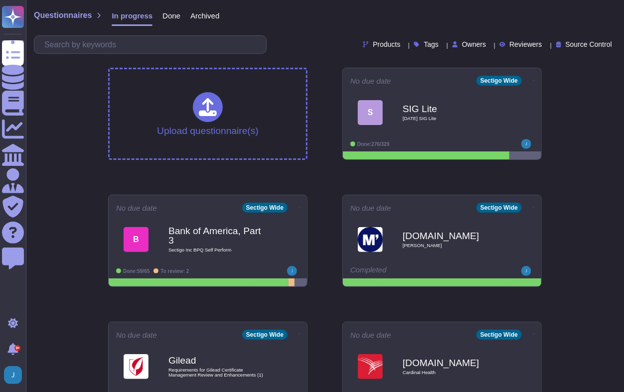
click at [175, 18] on span "Done" at bounding box center [171, 15] width 18 height 7
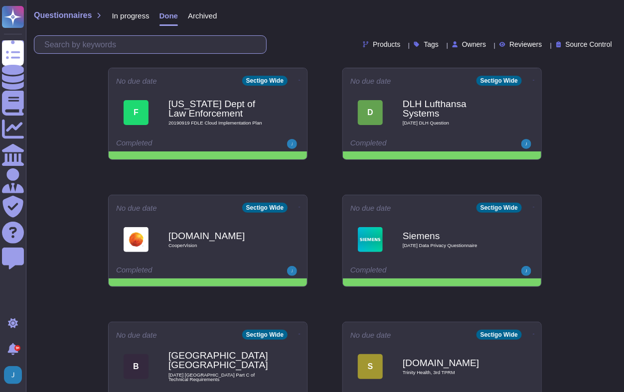
click at [137, 40] on input "text" at bounding box center [152, 44] width 227 height 17
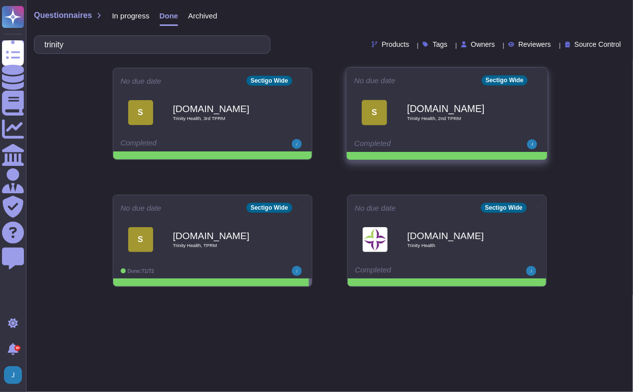
type input "trinity"
click at [306, 83] on span at bounding box center [304, 79] width 4 height 10
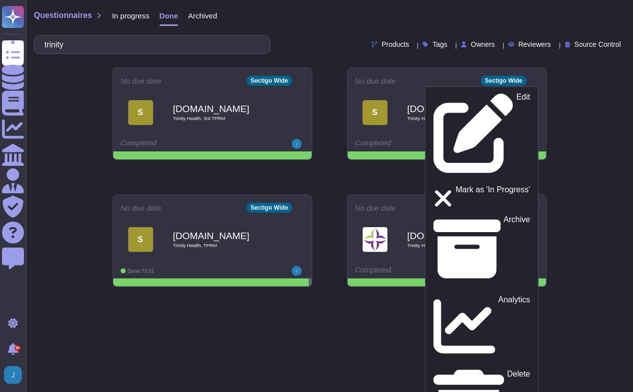
click at [584, 85] on div "Questionnaires In progress Done Archived trinity Products Tags Owners Reviewers…" at bounding box center [329, 147] width 607 height 295
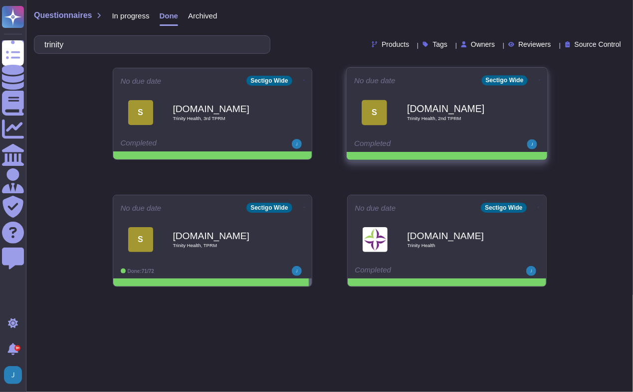
click at [432, 122] on div "[DOMAIN_NAME] Trinity Health, 2nd TPRM" at bounding box center [457, 112] width 101 height 40
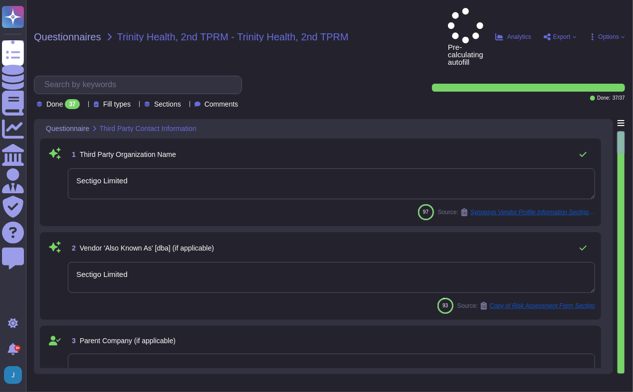
type textarea "Sectigo Limited"
type textarea "The corporate address for Sectigo is [STREET_ADDRESS]. Additionally, there is a…"
type textarea "Scottsdale"
type textarea "[US_STATE] ([GEOGRAPHIC_DATA])"
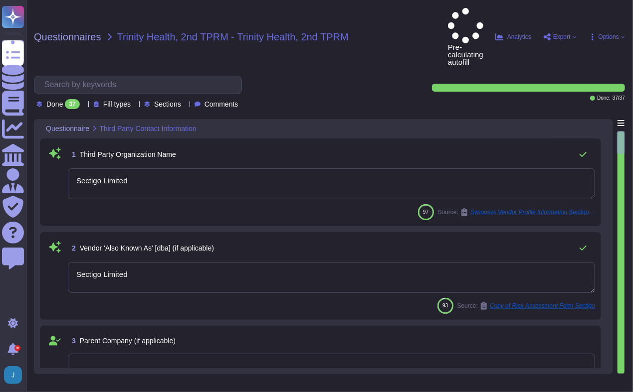
click at [567, 34] on span "Export" at bounding box center [561, 37] width 17 height 6
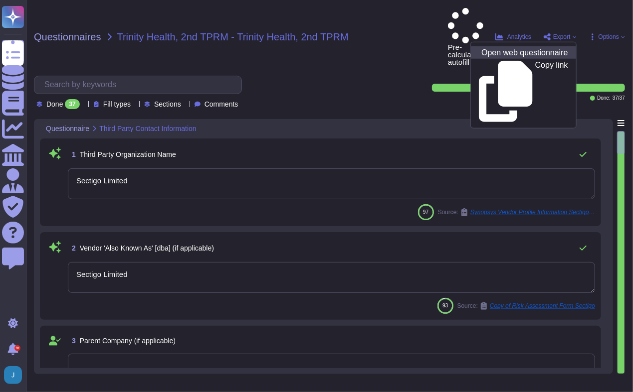
click at [510, 49] on p "Open web questionnaire" at bounding box center [524, 53] width 86 height 8
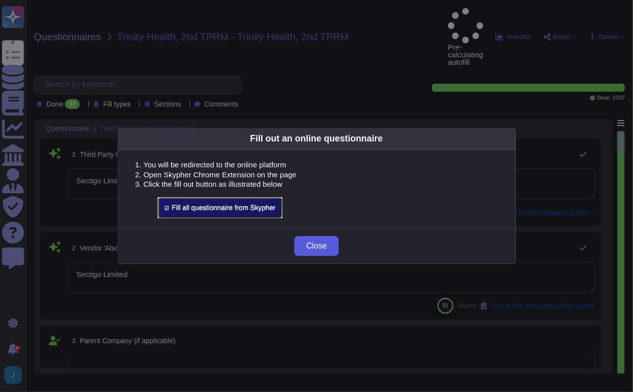
click at [314, 247] on span "Close" at bounding box center [316, 246] width 20 height 8
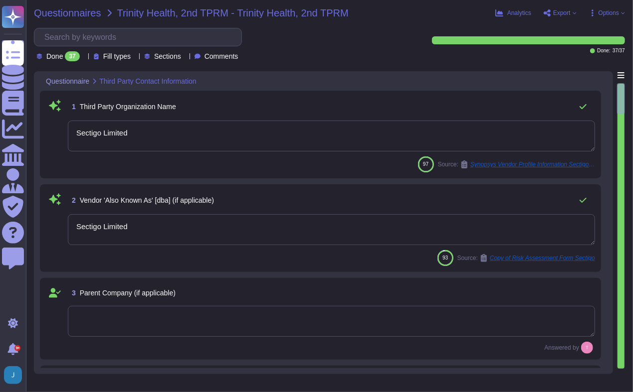
click at [72, 16] on span "Questionnaires" at bounding box center [67, 13] width 67 height 10
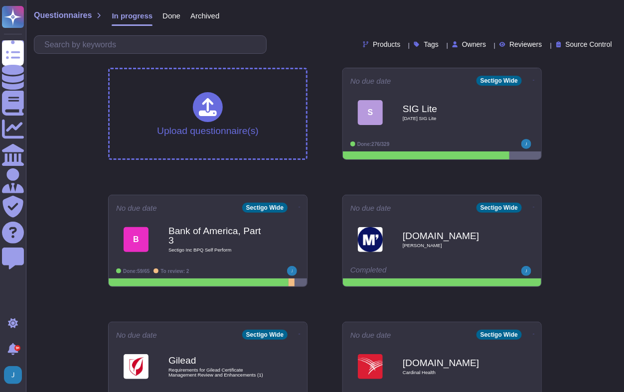
click at [173, 16] on span "Done" at bounding box center [171, 15] width 18 height 7
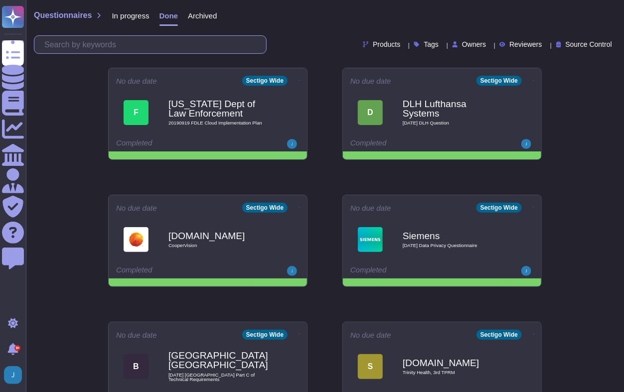
click at [158, 46] on input "text" at bounding box center [152, 44] width 227 height 17
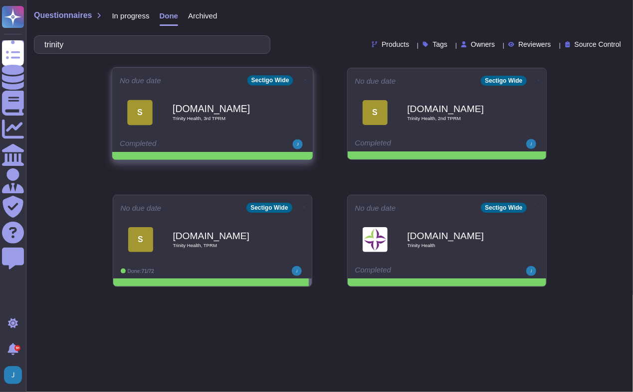
type input "trinity"
click at [191, 110] on b "[DOMAIN_NAME]" at bounding box center [222, 108] width 101 height 9
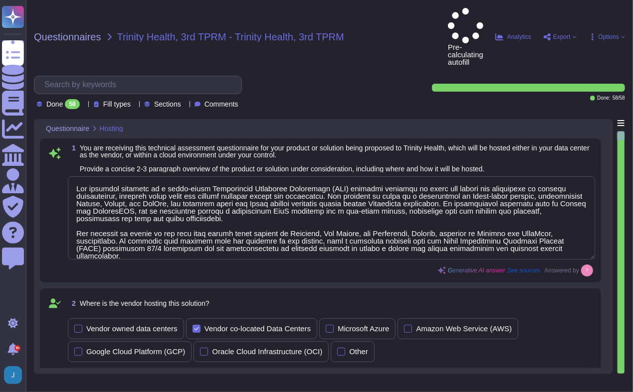
type textarea "Our proposed solution is a cloud-based Certificate Lifecycle Management (CLM) p…"
type textarea "The vendor is hosting the solution in colocation centers operated by Equinix, I…"
type textarea "Our solution is scaled far beyond what is required by any individual client. We…"
type textarea "Our solution is designed to facilitate an enterprise-level implementation throu…"
click at [564, 34] on span "Export" at bounding box center [561, 37] width 17 height 6
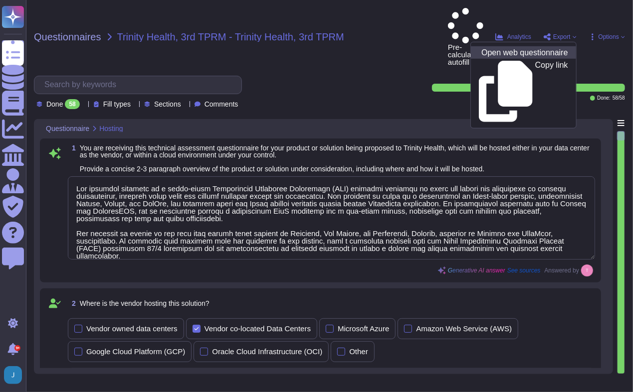
click at [544, 49] on p "Open web questionnaire" at bounding box center [524, 53] width 86 height 8
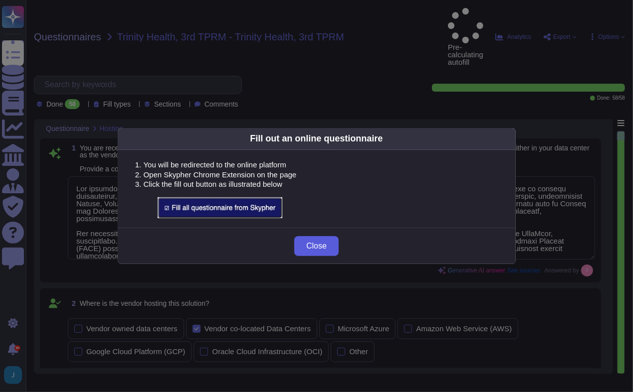
click at [327, 242] on button "Close" at bounding box center [316, 246] width 44 height 20
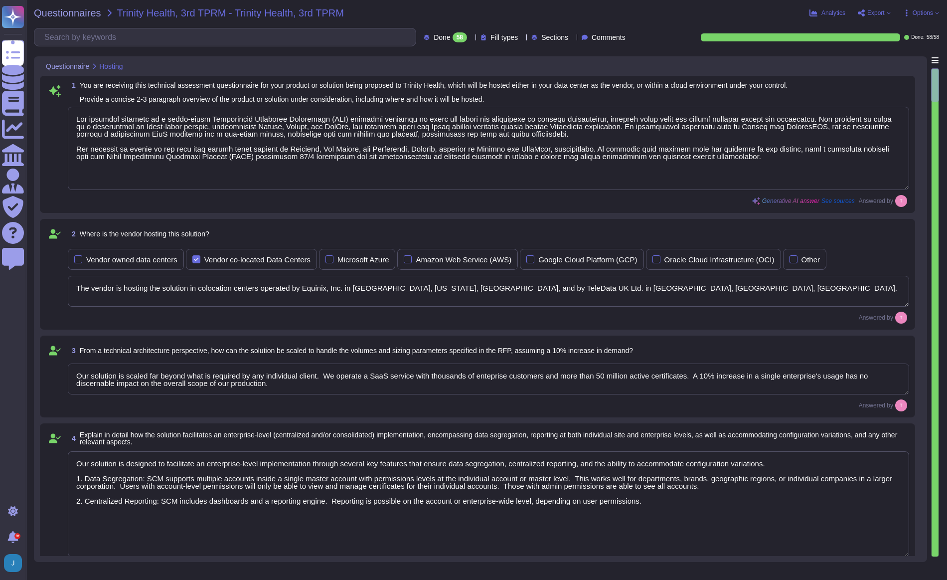
type textarea "SCM supports ACME, SCEP, and EST for certificate provisioning and deployment. A…"
type textarea "No integration will be required for the services; however, certain integrations…"
click at [87, 12] on span "Questionnaires" at bounding box center [67, 13] width 67 height 10
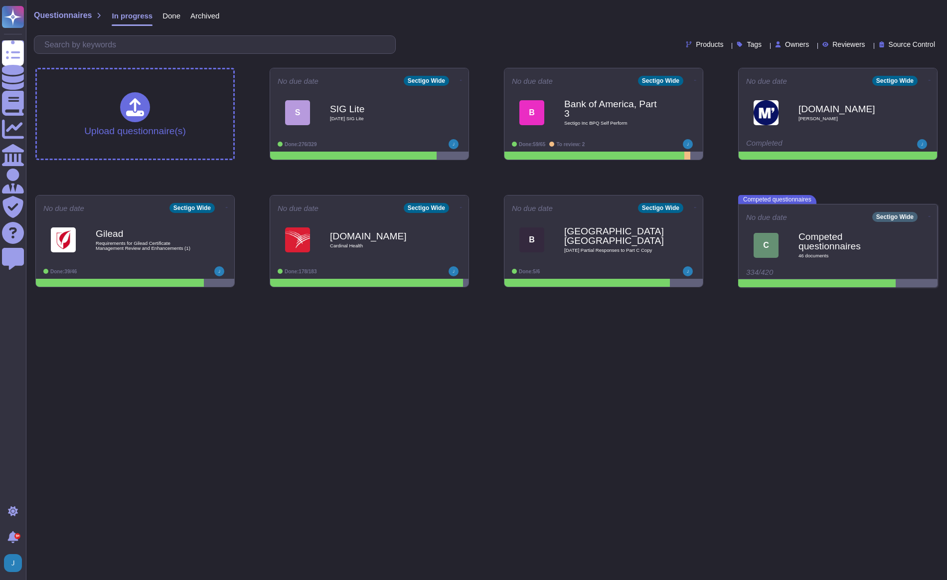
click at [164, 18] on span "Done" at bounding box center [171, 15] width 18 height 7
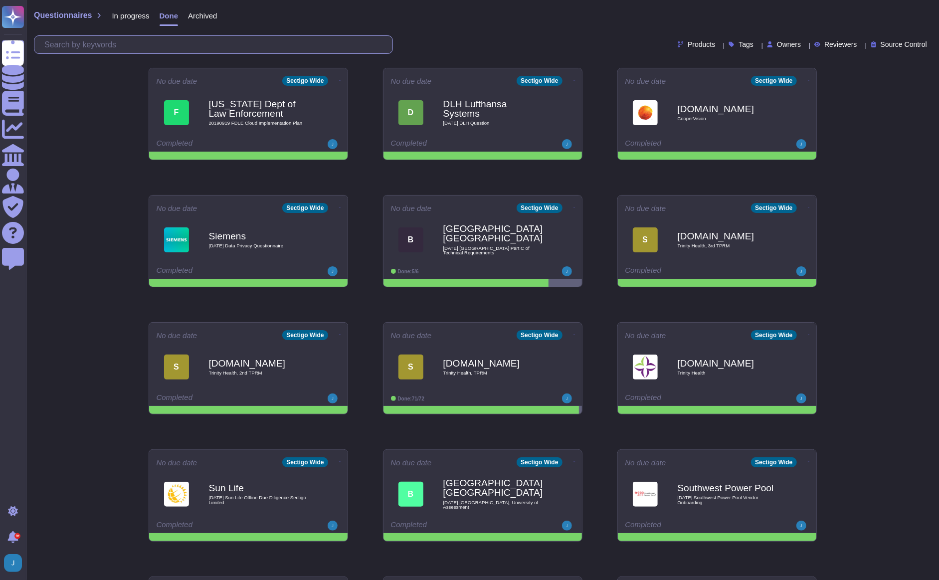
click at [133, 48] on input "text" at bounding box center [215, 44] width 353 height 17
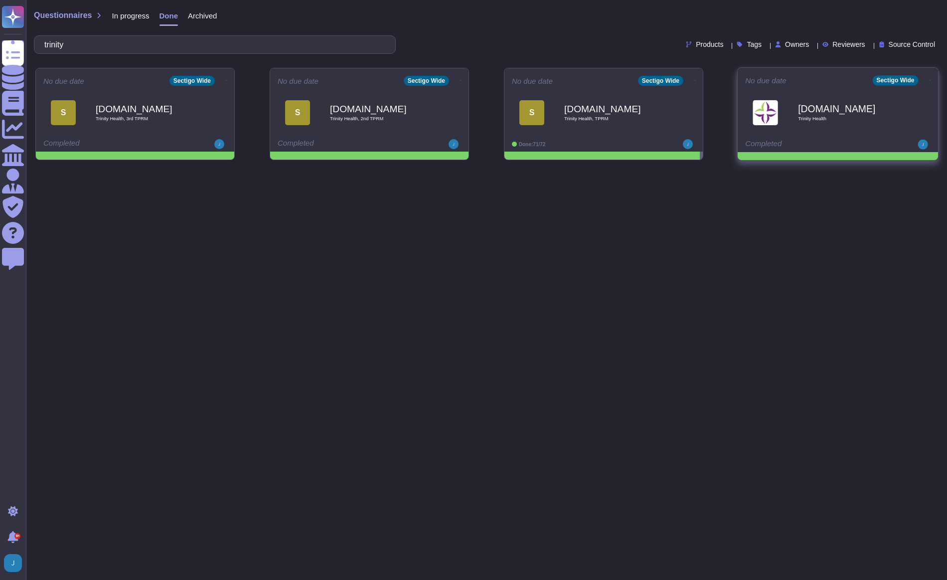
type input "trinity"
click at [805, 111] on b "[DOMAIN_NAME]" at bounding box center [848, 108] width 101 height 9
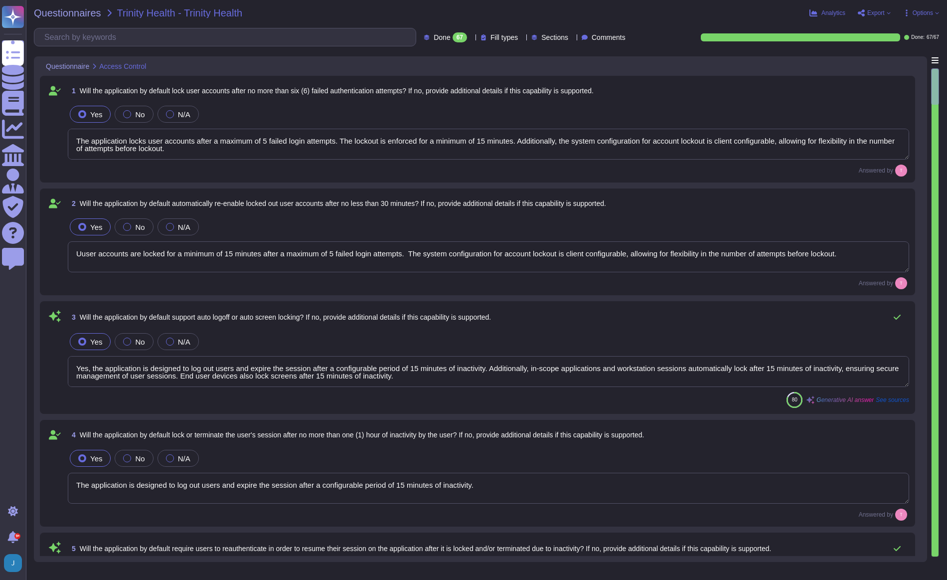
type textarea "The application locks user accounts after a maximum of 5 failed login attempts.…"
type textarea "Uuser accounts are locked for a minimum of 15 minutes after a maximum of 5 fail…"
type textarea "Yes, the application is designed to log out users and expire the session after …"
type textarea "The application is designed to log out users and expire the session after a con…"
type textarea "Yes, the application is designed to log out users and expire the session after …"
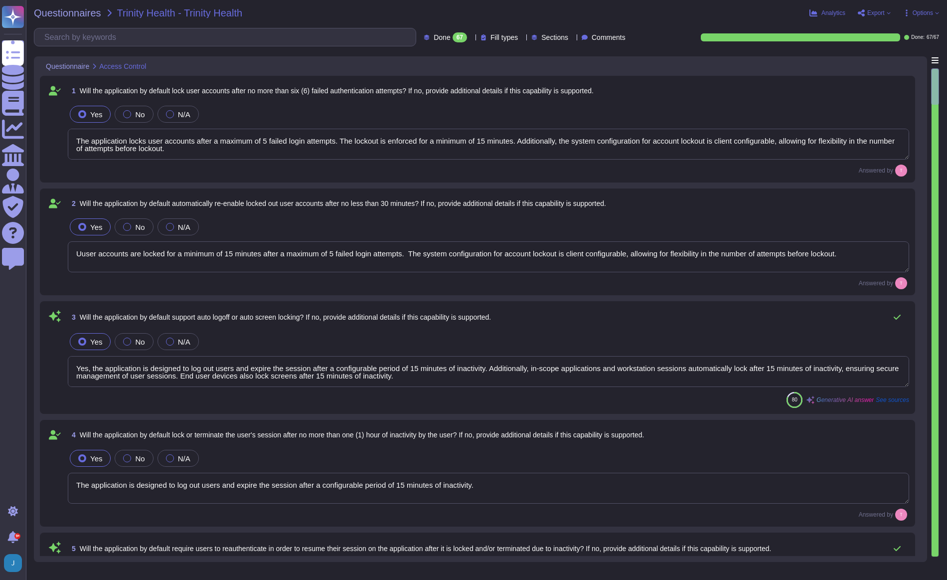
type textarea "No, the application does not by default limit user accessibility by time of day…"
